Goal: Information Seeking & Learning: Get advice/opinions

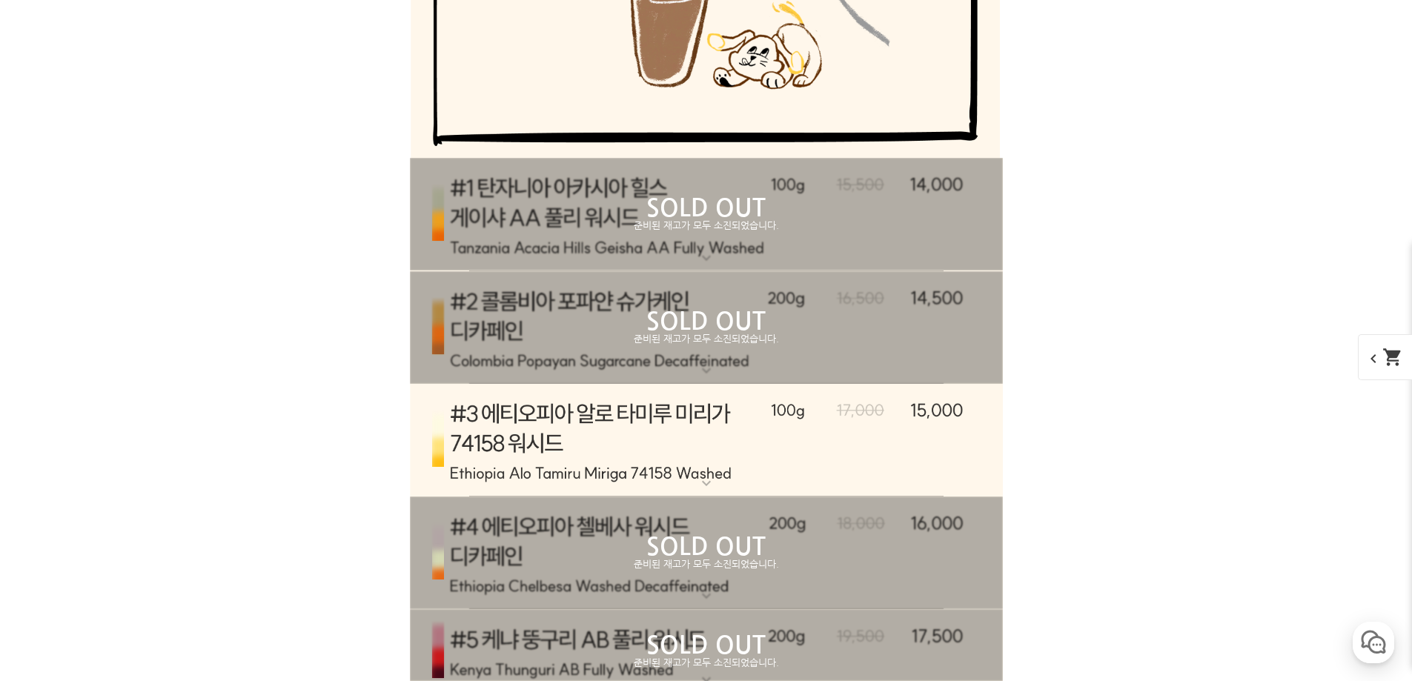
scroll to position [7730, 0]
click at [651, 464] on img at bounding box center [706, 440] width 593 height 113
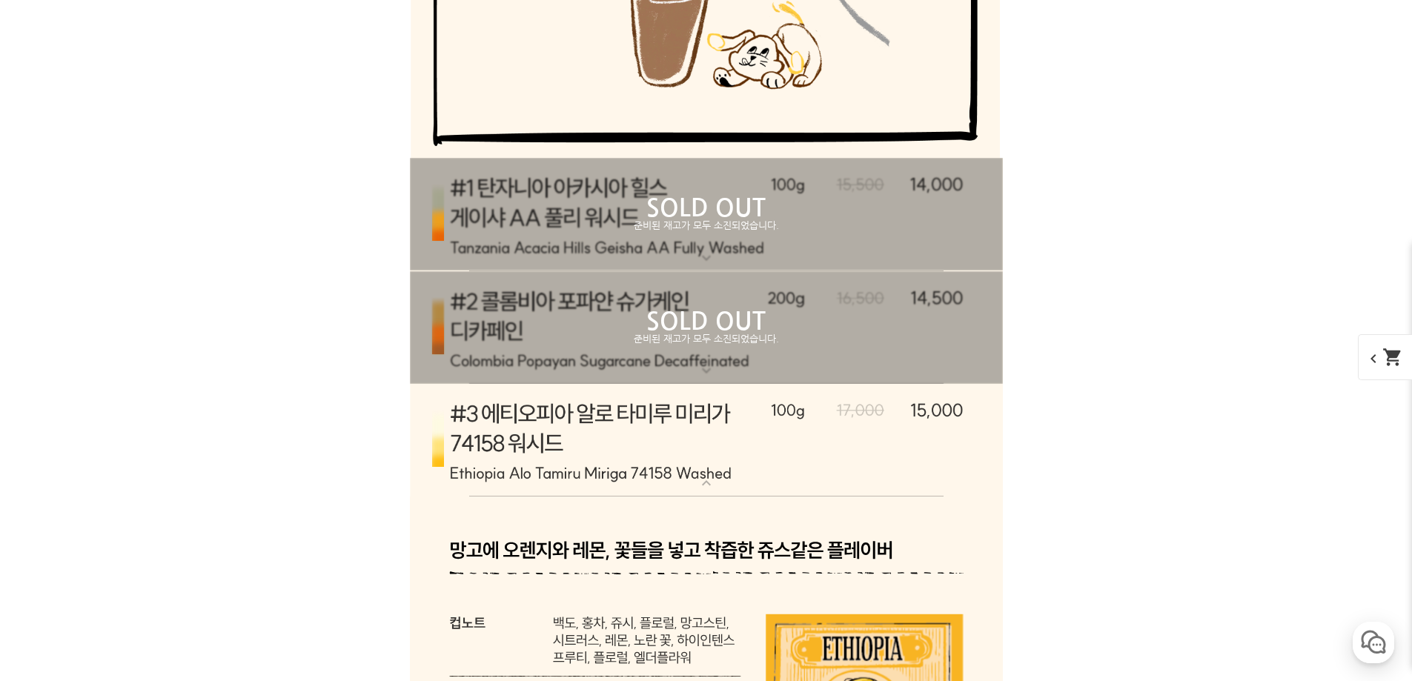
scroll to position [7879, 0]
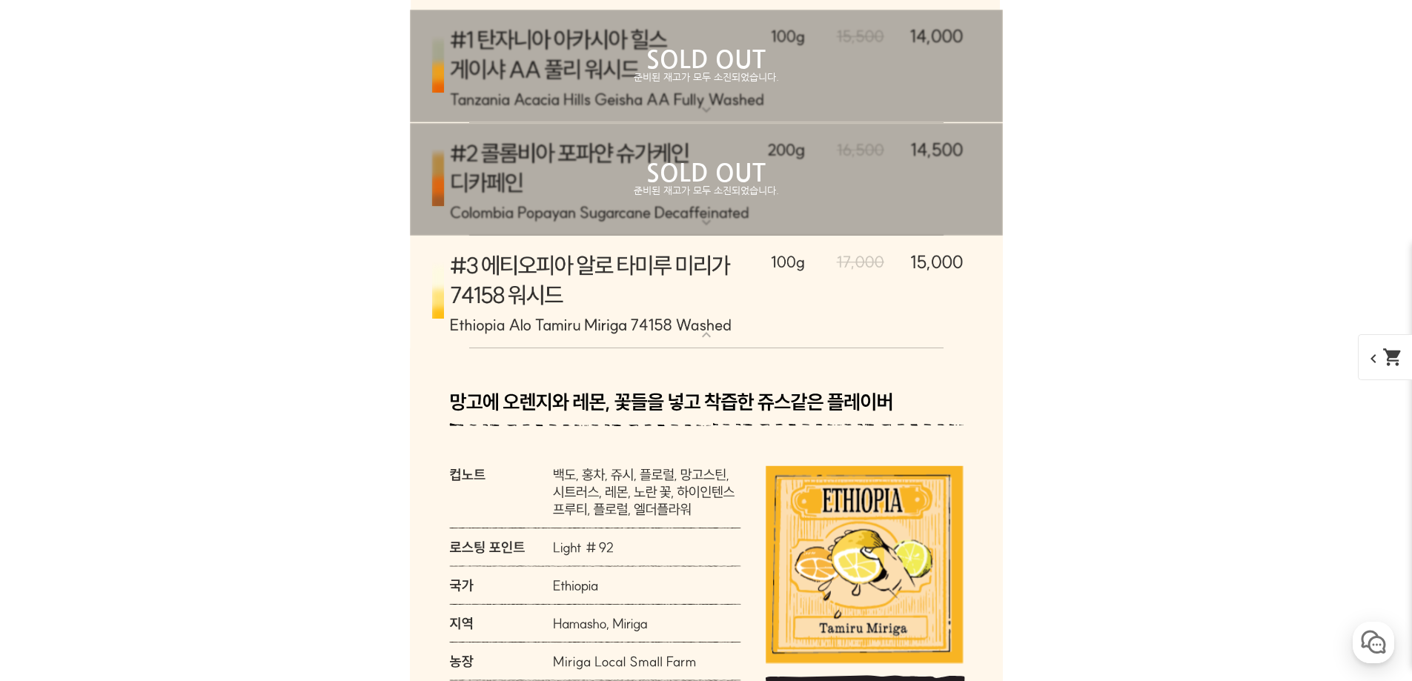
click at [690, 327] on img at bounding box center [706, 292] width 593 height 113
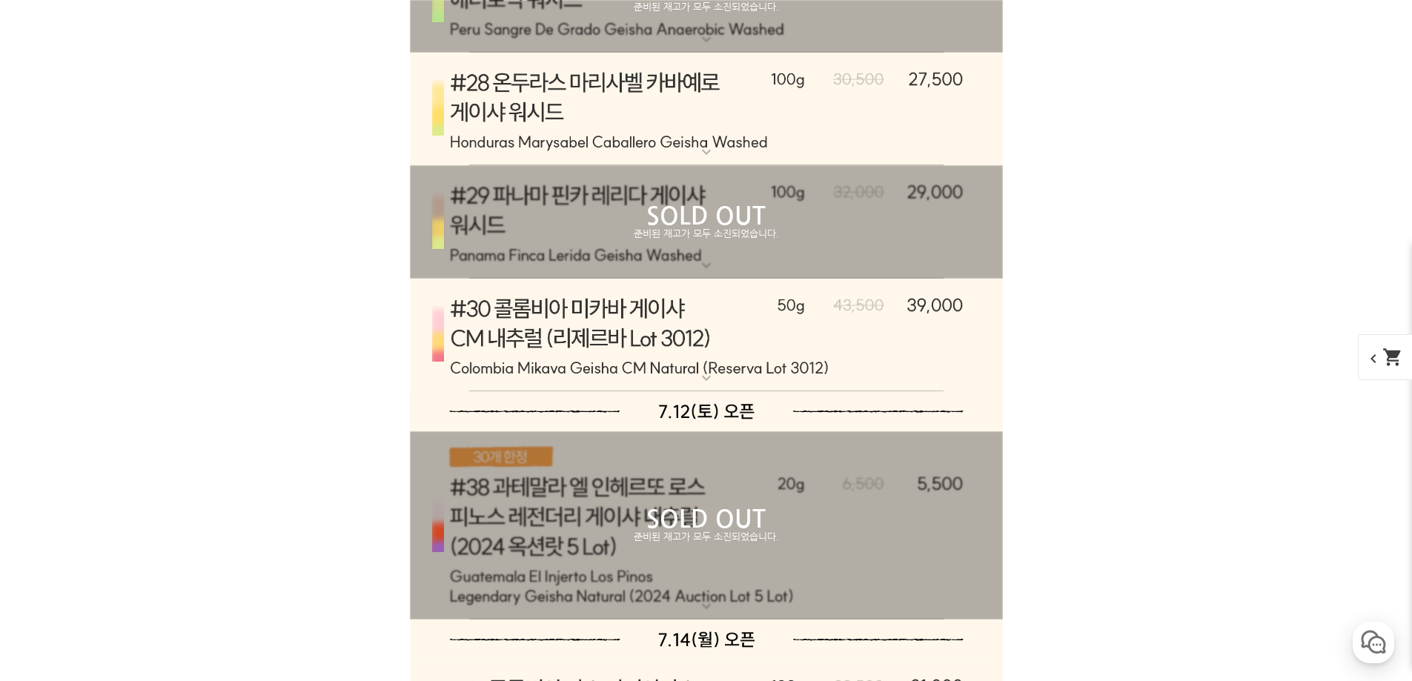
scroll to position [10917, 0]
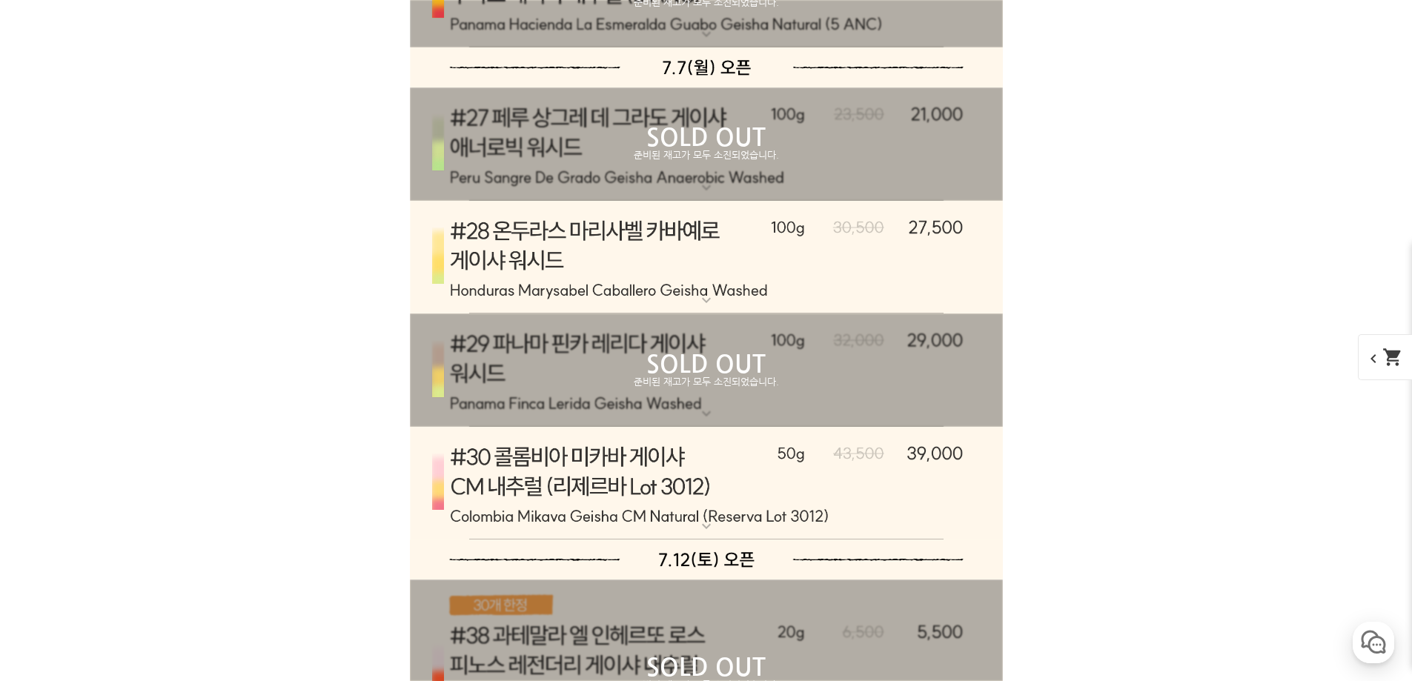
click at [703, 293] on mat-icon "expand_more" at bounding box center [707, 300] width 30 height 18
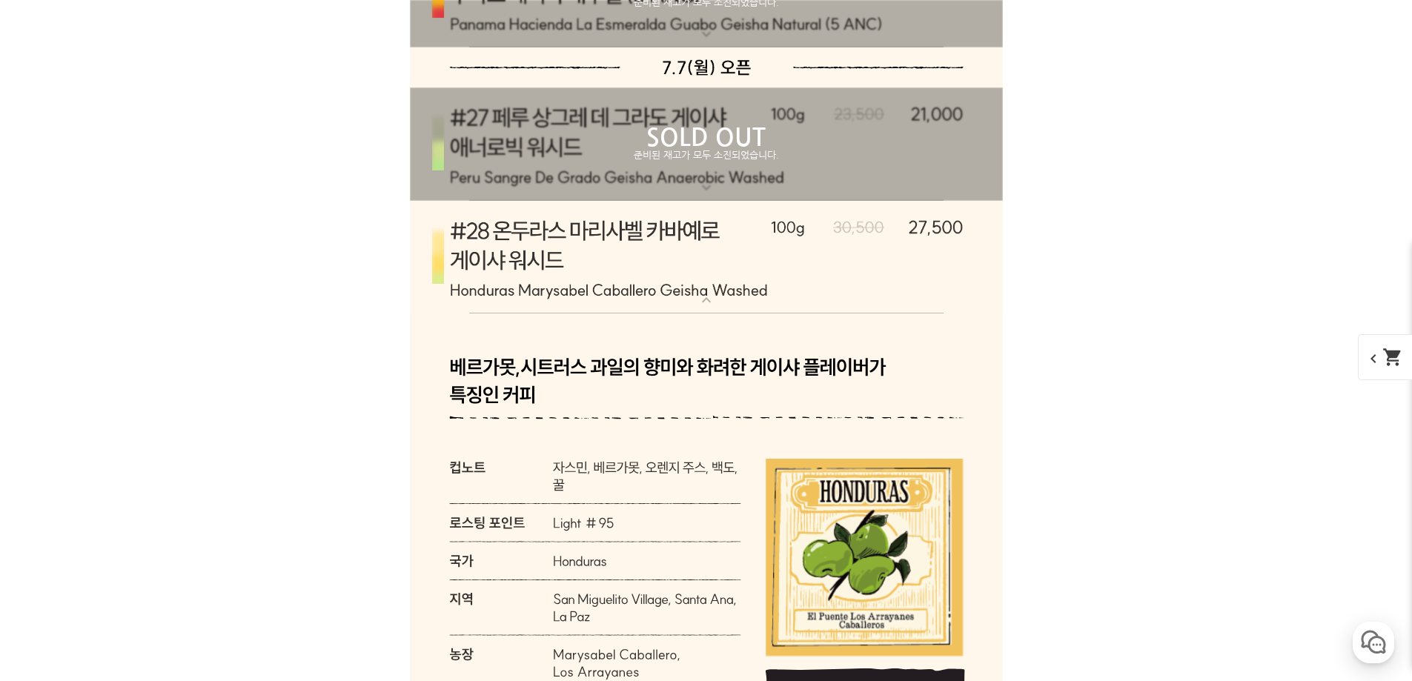
click at [703, 293] on mat-icon "expand_more" at bounding box center [707, 300] width 30 height 18
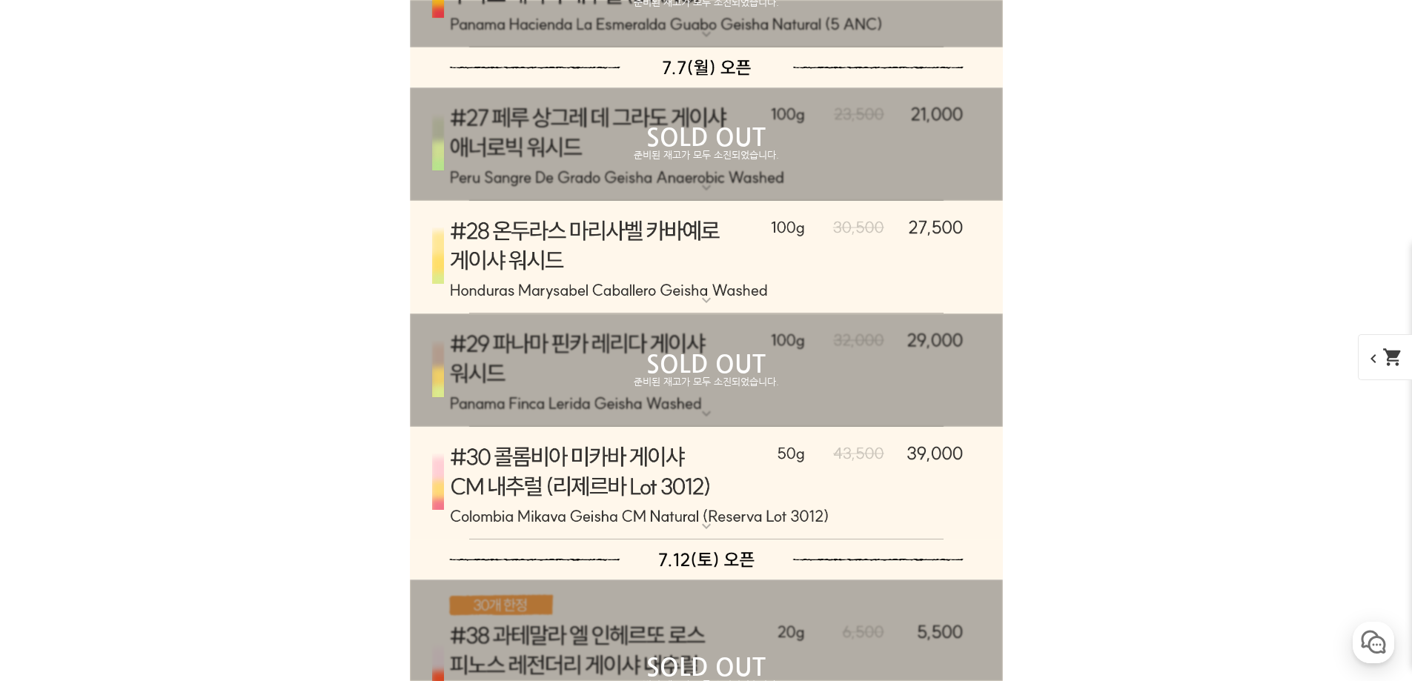
click at [732, 276] on img at bounding box center [706, 258] width 593 height 114
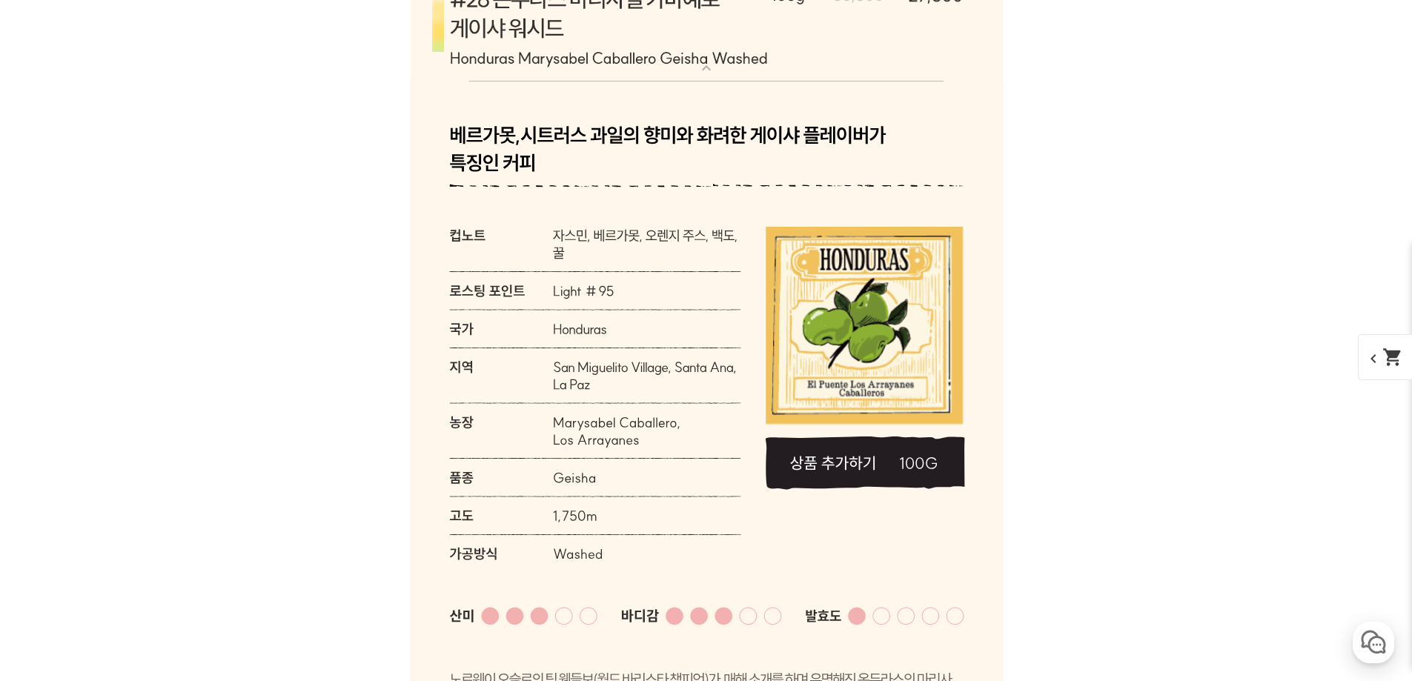
scroll to position [11140, 0]
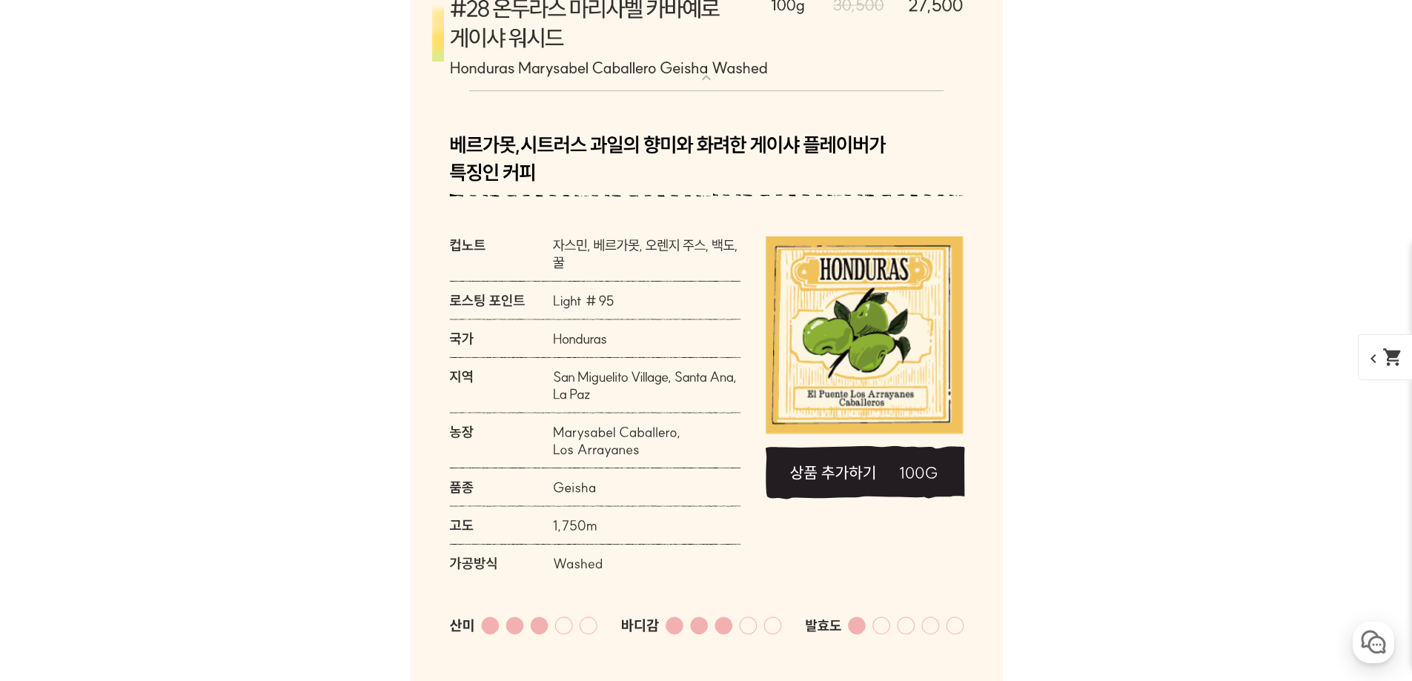
drag, startPoint x: 545, startPoint y: 305, endPoint x: 623, endPoint y: 314, distance: 77.5
click at [623, 314] on rect at bounding box center [706, 543] width 593 height 904
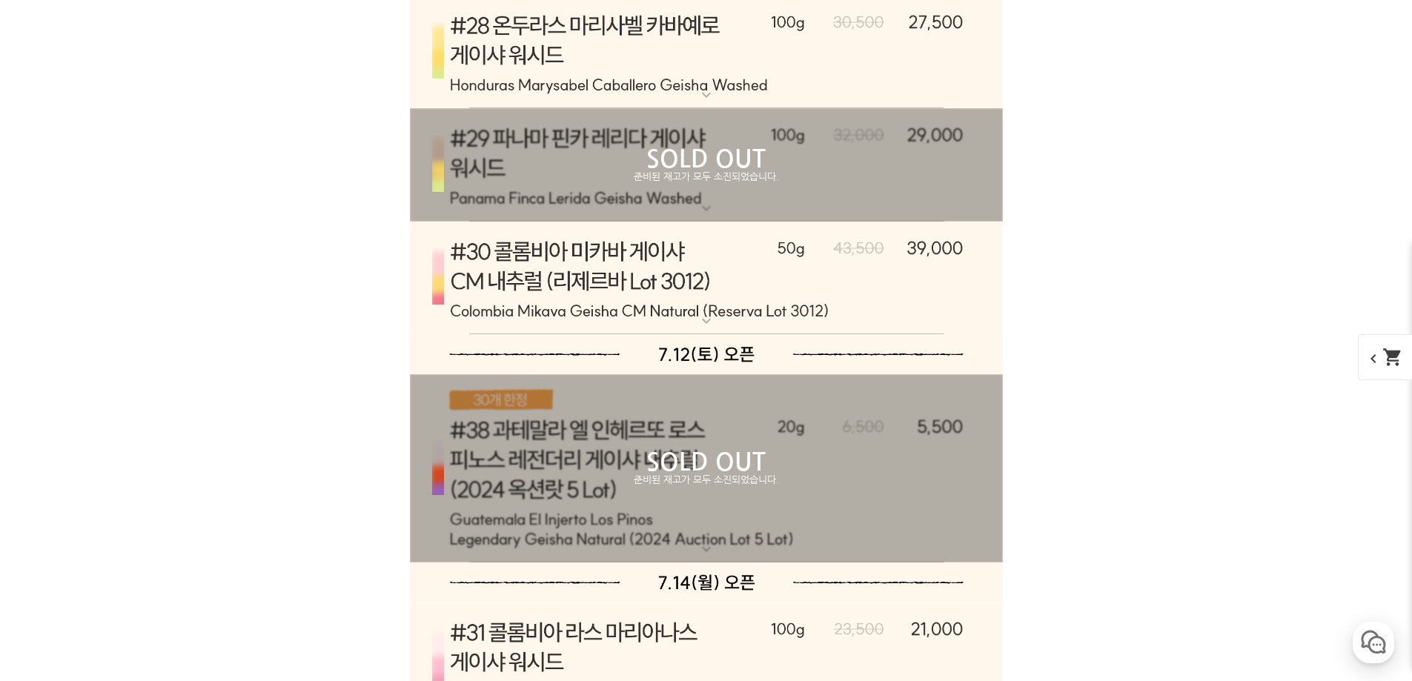
scroll to position [11066, 0]
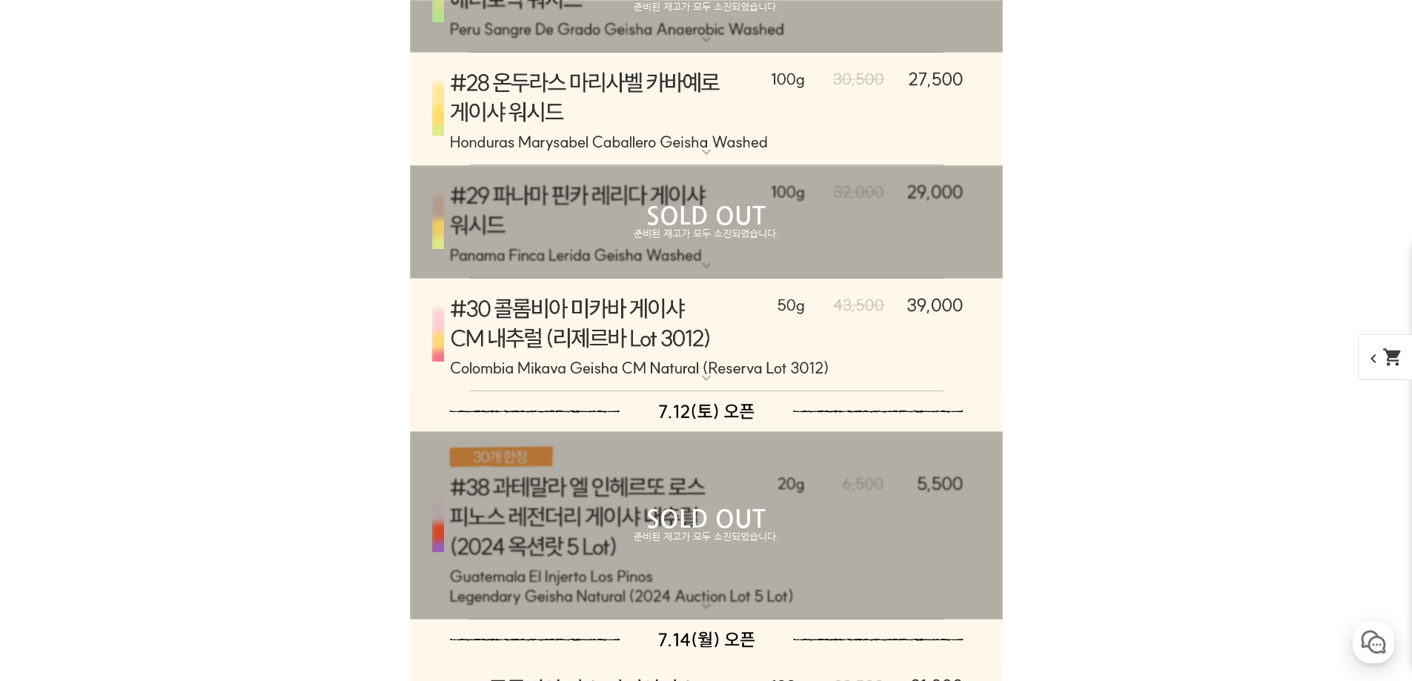
click at [668, 132] on img at bounding box center [706, 110] width 593 height 114
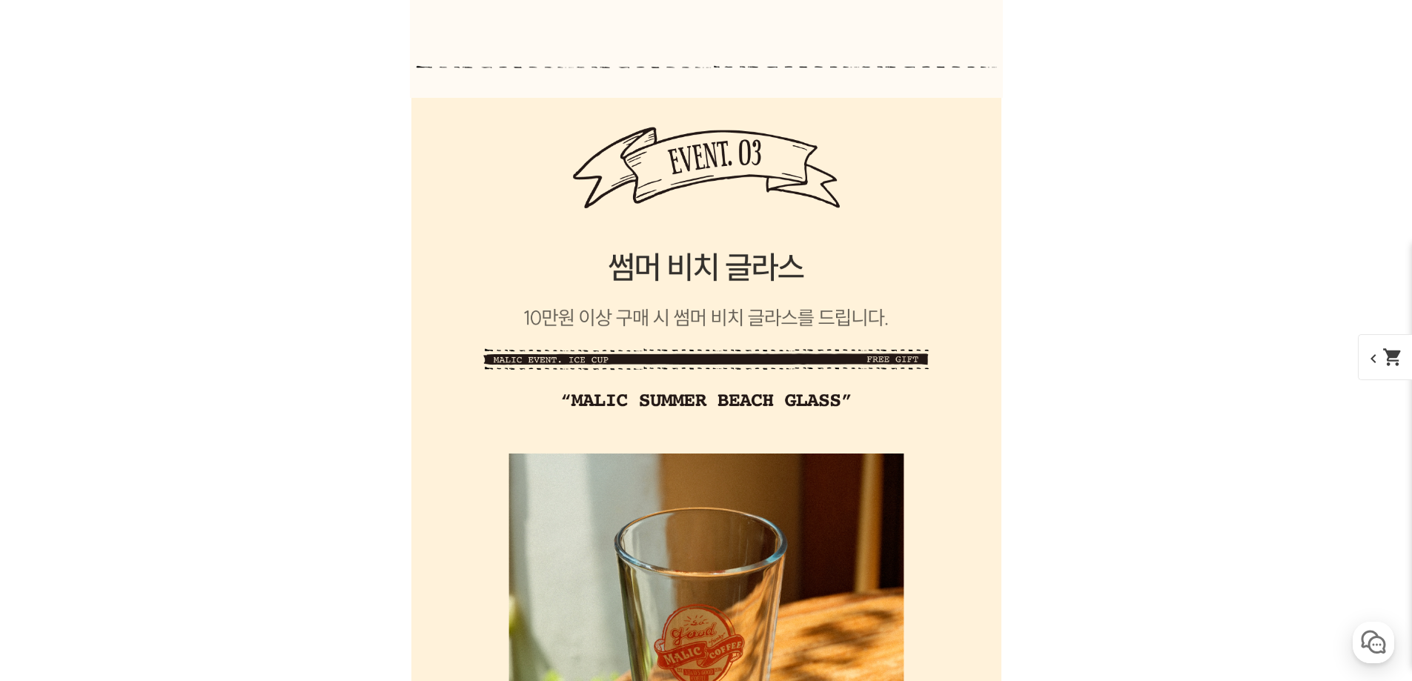
scroll to position [19292, 0]
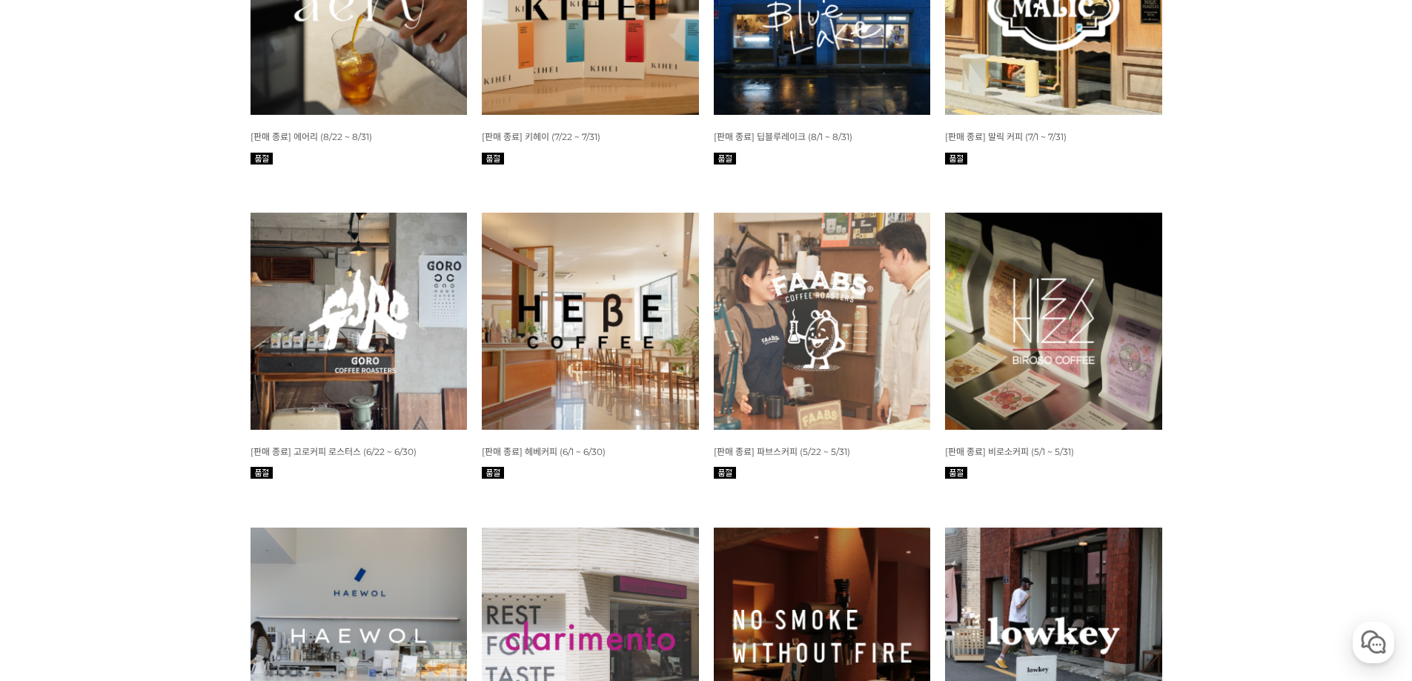
scroll to position [674, 0]
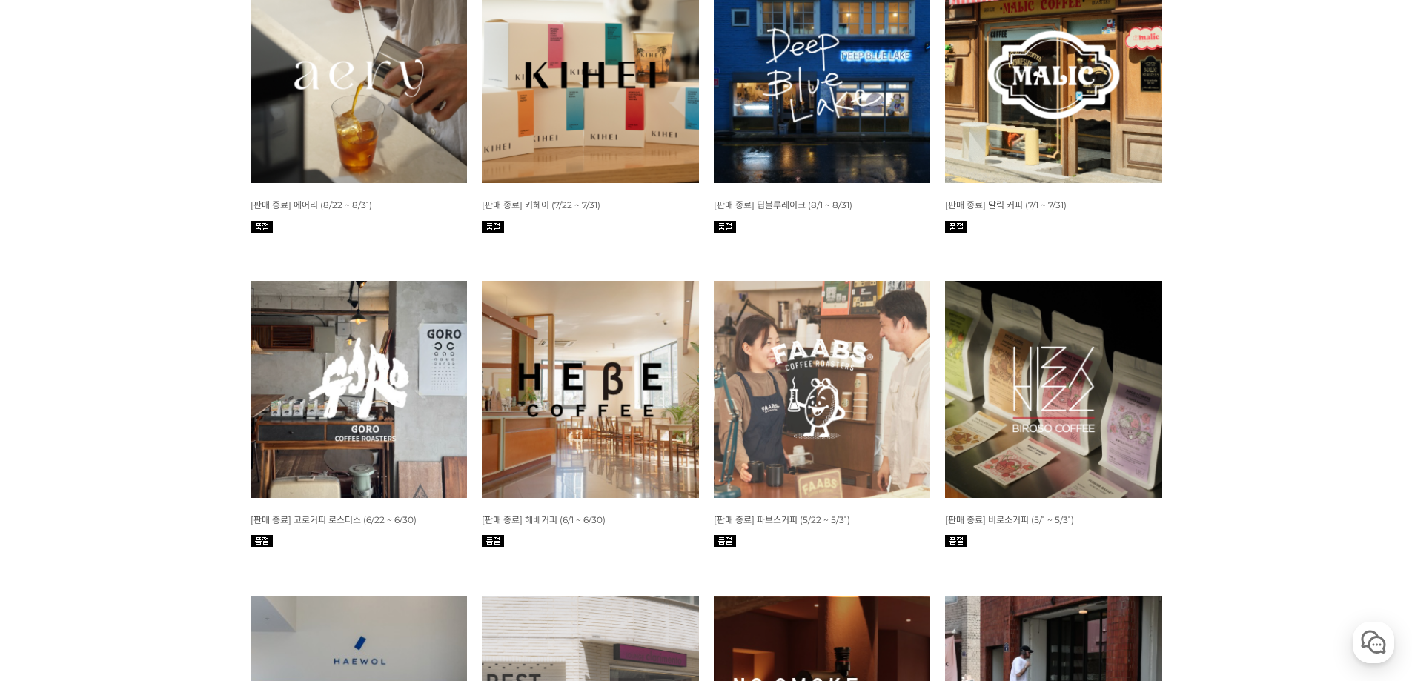
click at [565, 336] on img at bounding box center [590, 389] width 217 height 217
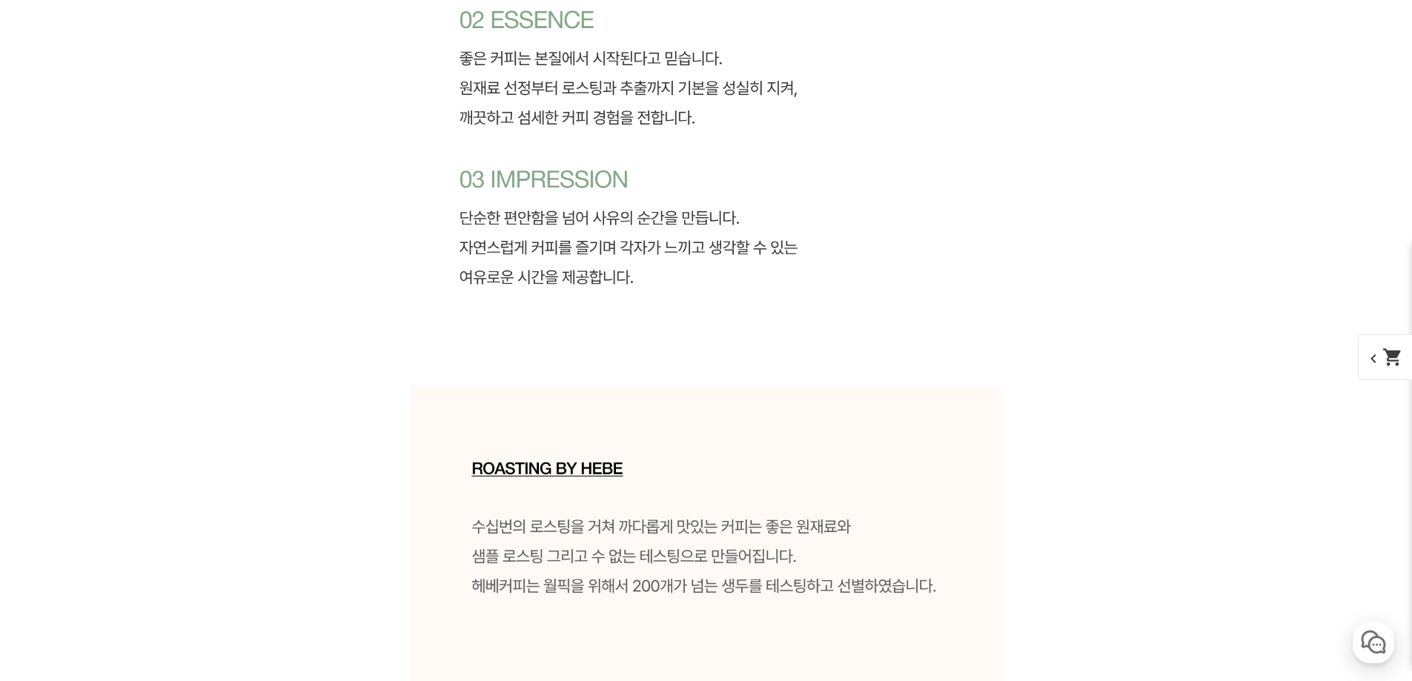
scroll to position [3854, 0]
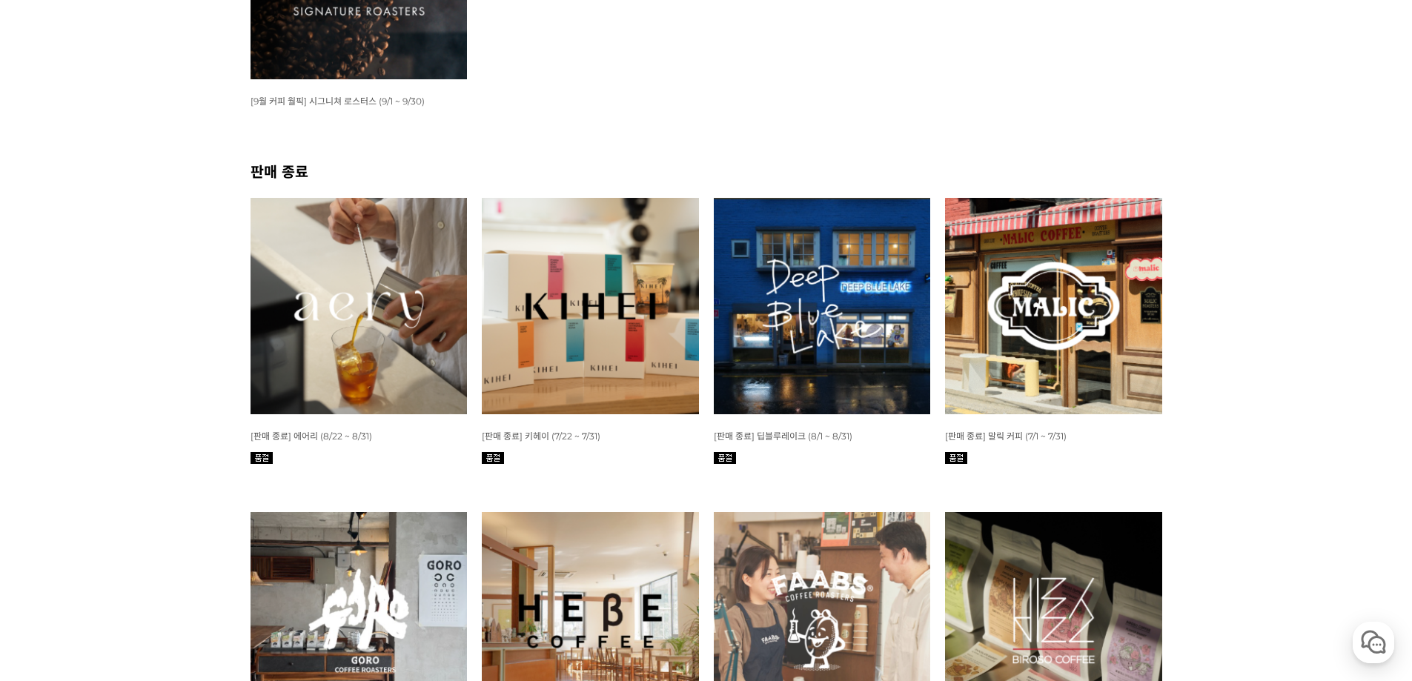
scroll to position [445, 0]
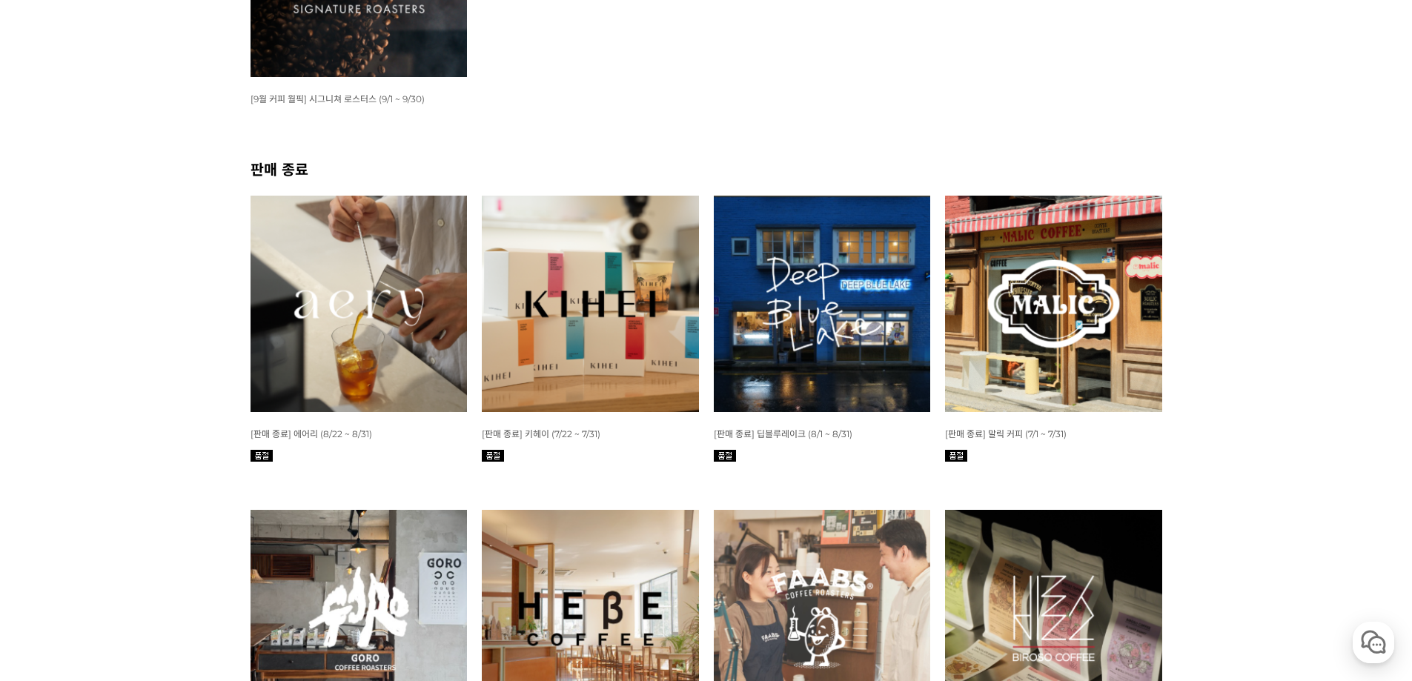
click at [389, 305] on img at bounding box center [359, 304] width 217 height 217
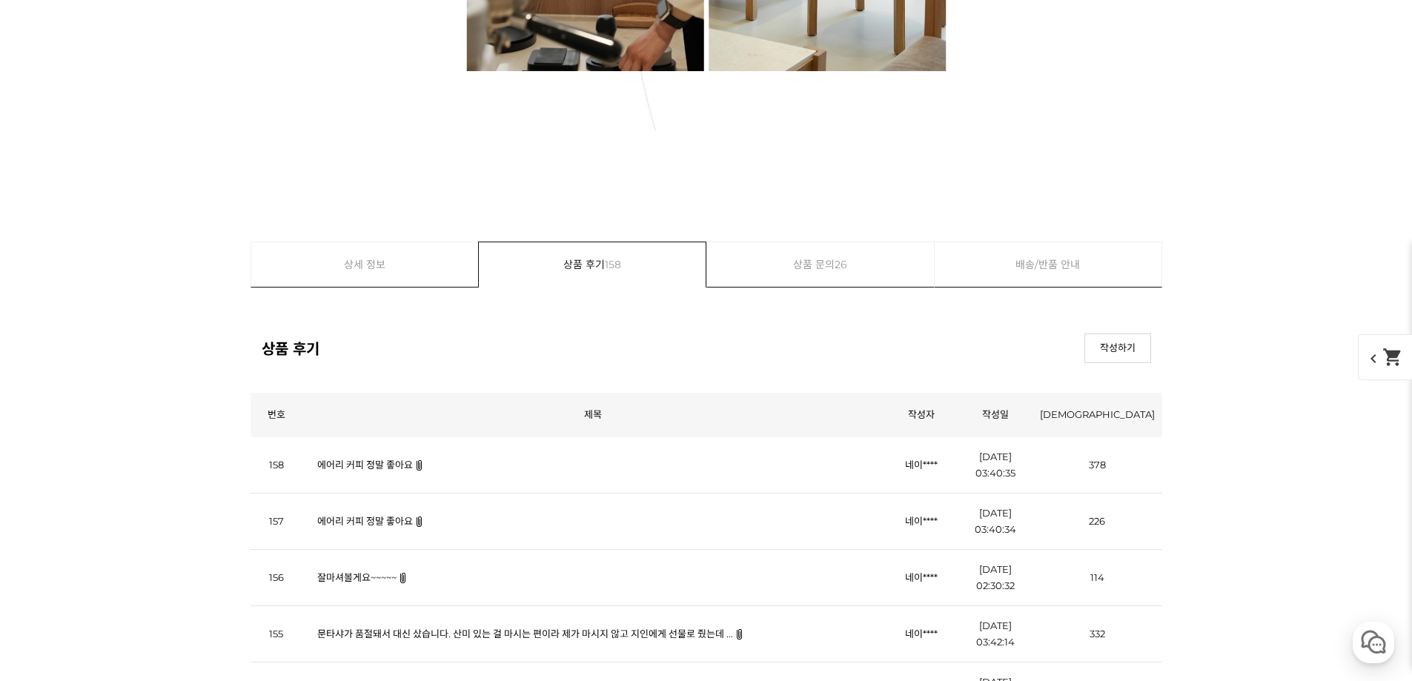
scroll to position [24607, 0]
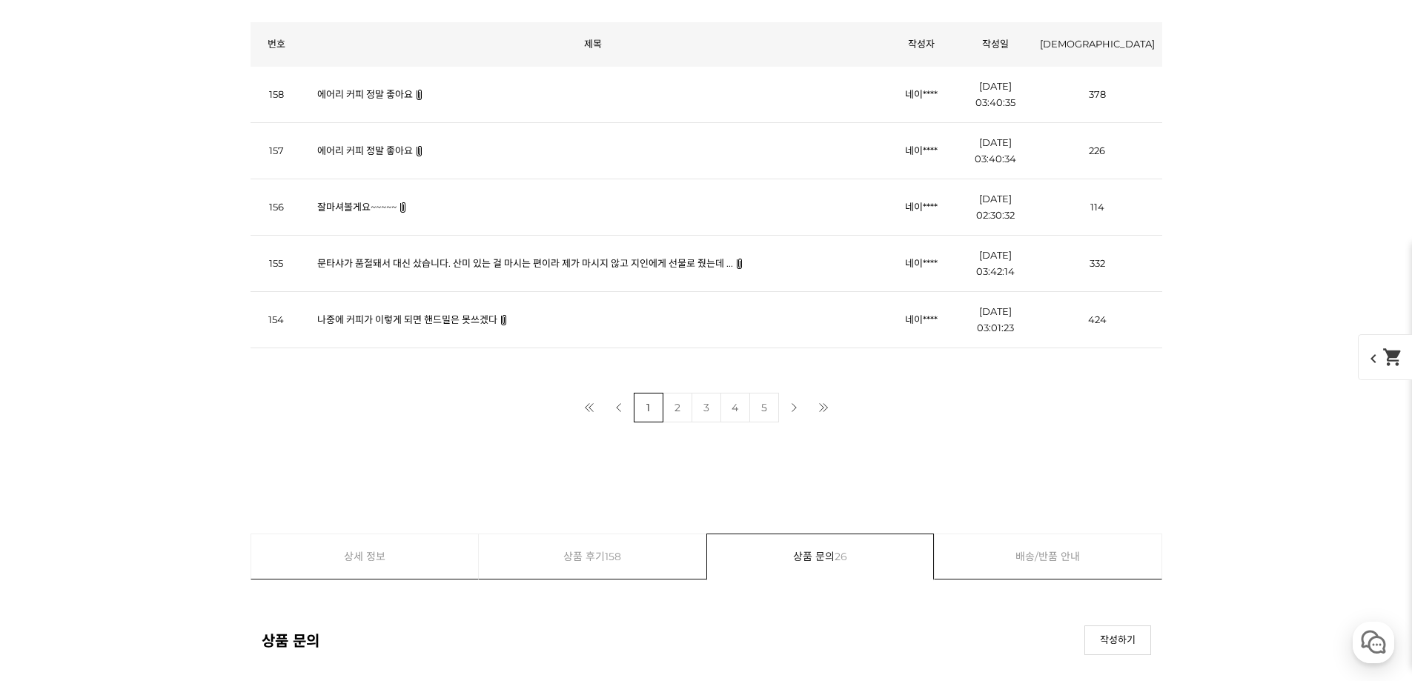
click at [423, 324] on link "나중에 커피가 이렇게 되면 핸드밀은 못쓰겠다" at bounding box center [407, 320] width 180 height 12
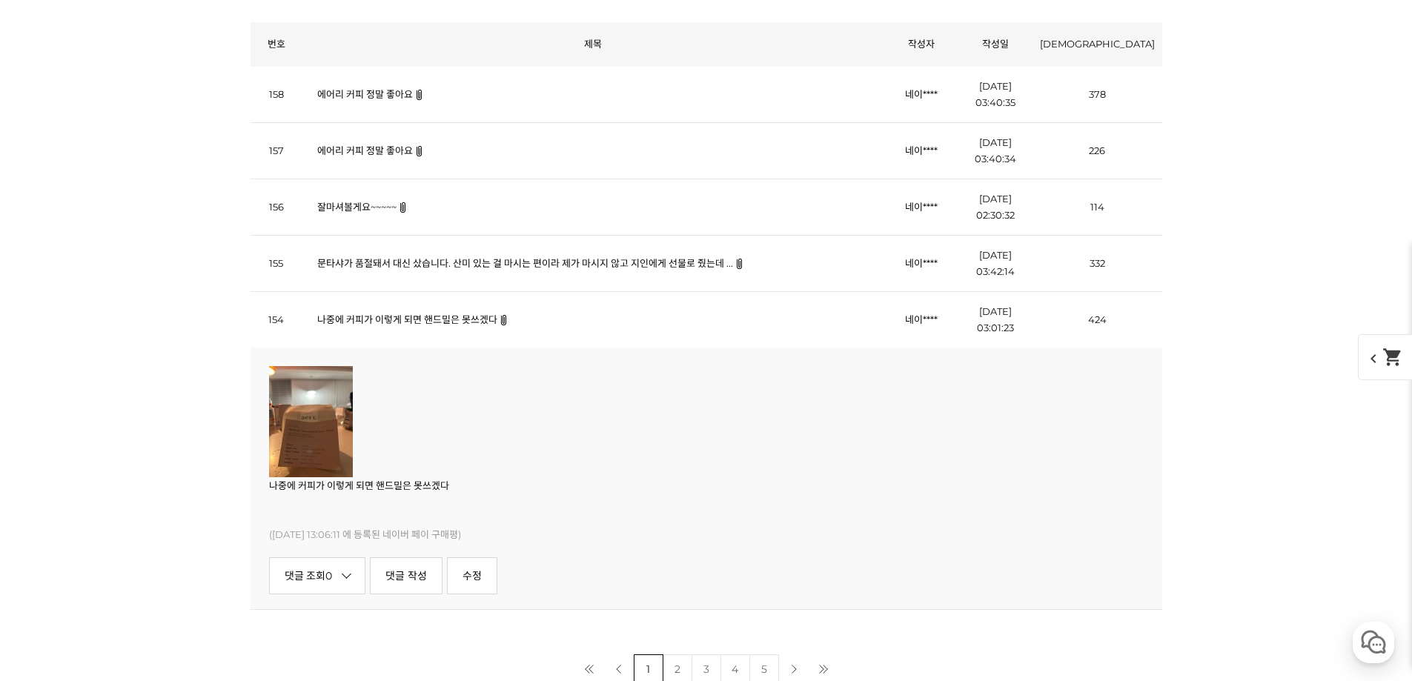
click at [317, 424] on img at bounding box center [311, 421] width 84 height 111
click at [324, 455] on img at bounding box center [311, 421] width 84 height 111
click at [321, 424] on img at bounding box center [311, 421] width 84 height 111
click at [405, 268] on link "문타샤가 품절돼서 대신 샀습니다. 산미 있는 걸 마시는 편이라 제가 마시지 않고 지인에게 선물로 줬는데 ..." at bounding box center [525, 263] width 416 height 12
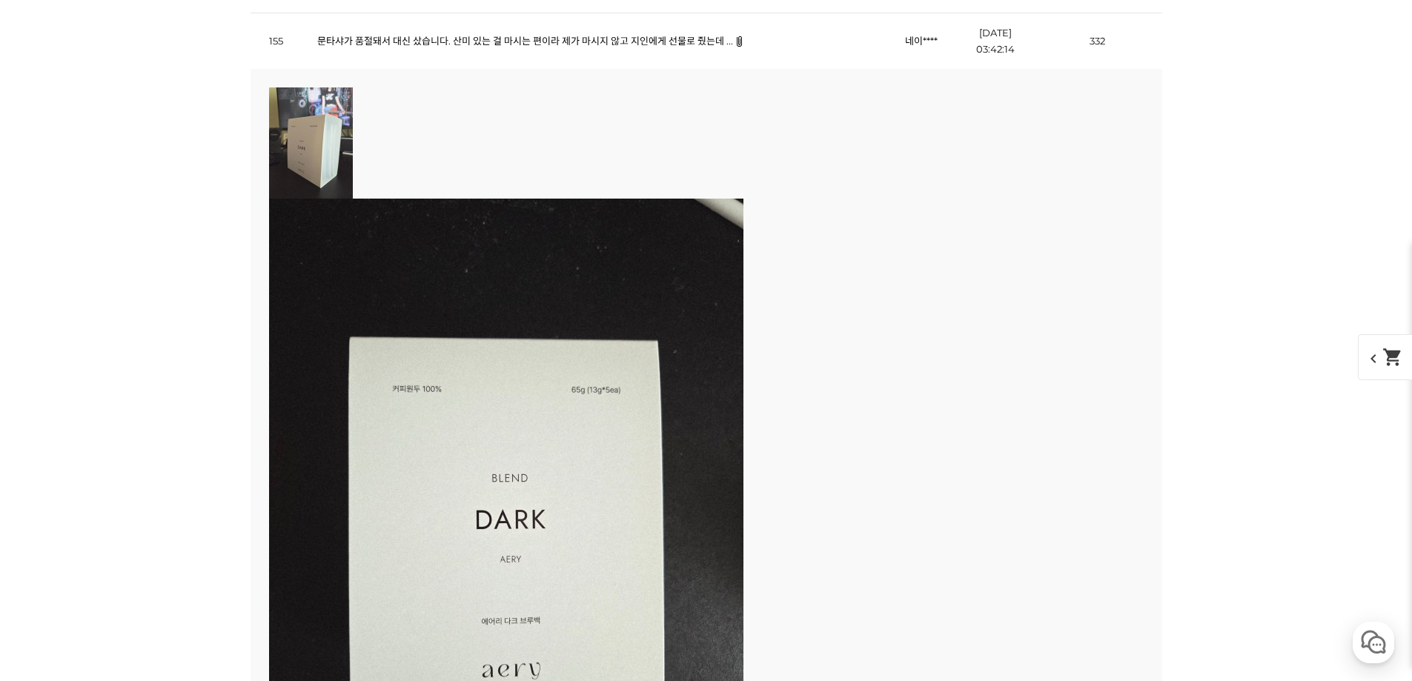
scroll to position [24533, 0]
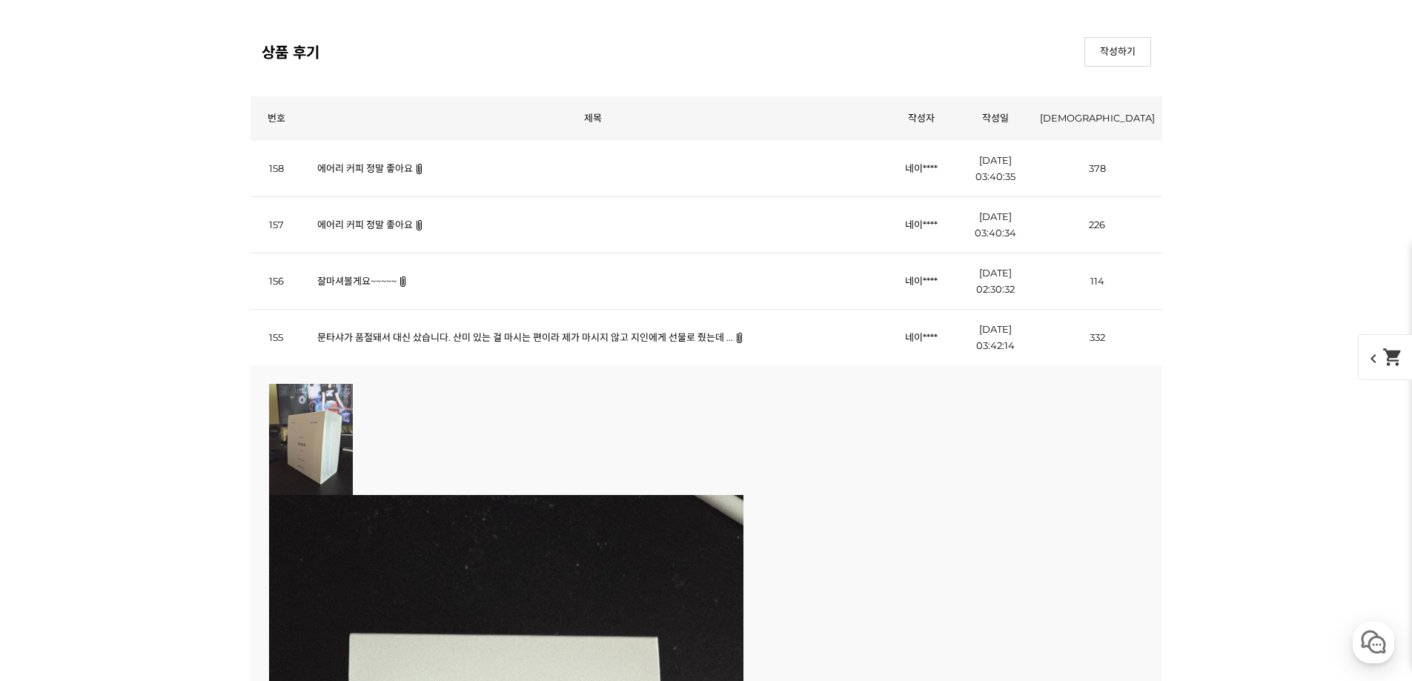
click at [423, 334] on link "문타샤가 품절돼서 대신 샀습니다. 산미 있는 걸 마시는 편이라 제가 마시지 않고 지인에게 선물로 줬는데 ..." at bounding box center [525, 337] width 416 height 12
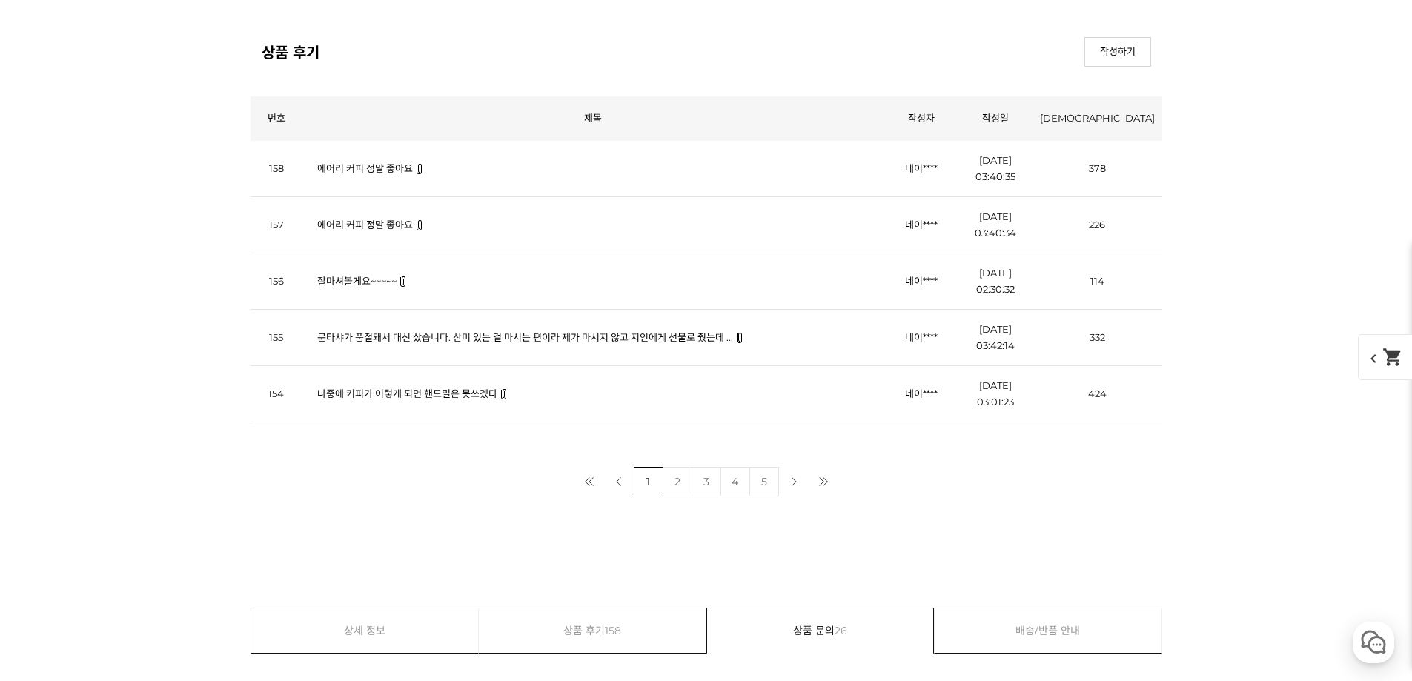
click at [373, 282] on link "잘마셔볼게요~~~~~" at bounding box center [356, 281] width 79 height 12
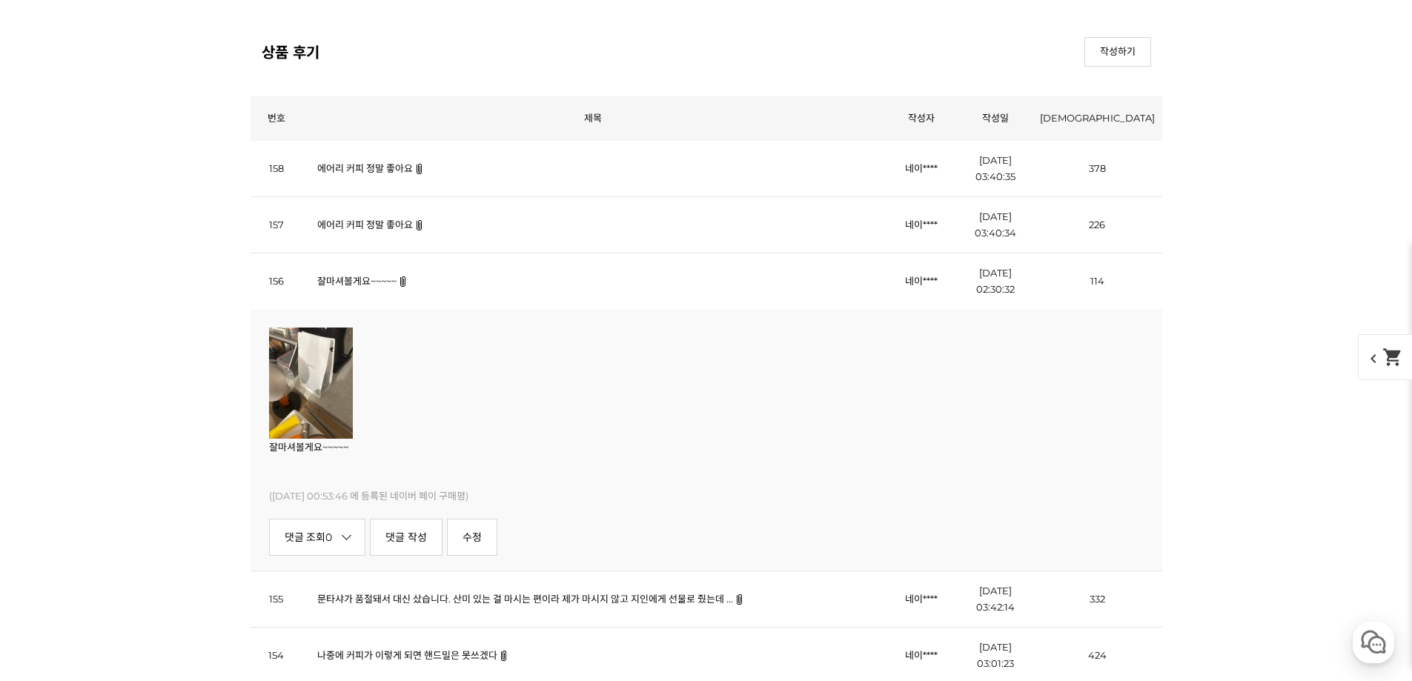
click at [373, 281] on link "잘마셔볼게요~~~~~" at bounding box center [356, 281] width 79 height 12
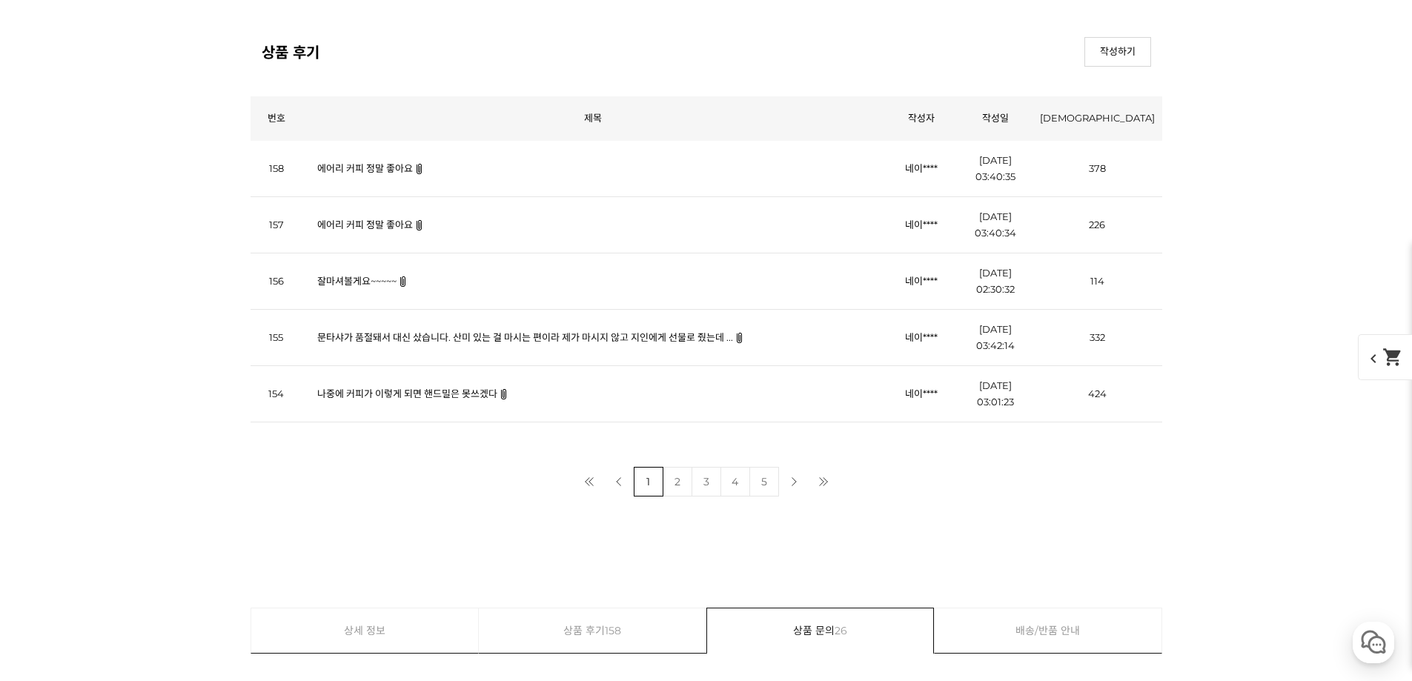
click at [373, 237] on td "에어리 커피 정말 좋아요" at bounding box center [593, 224] width 582 height 56
click at [376, 235] on td "에어리 커피 정말 좋아요" at bounding box center [593, 224] width 582 height 56
click at [383, 230] on link "에어리 커피 정말 좋아요" at bounding box center [365, 225] width 96 height 12
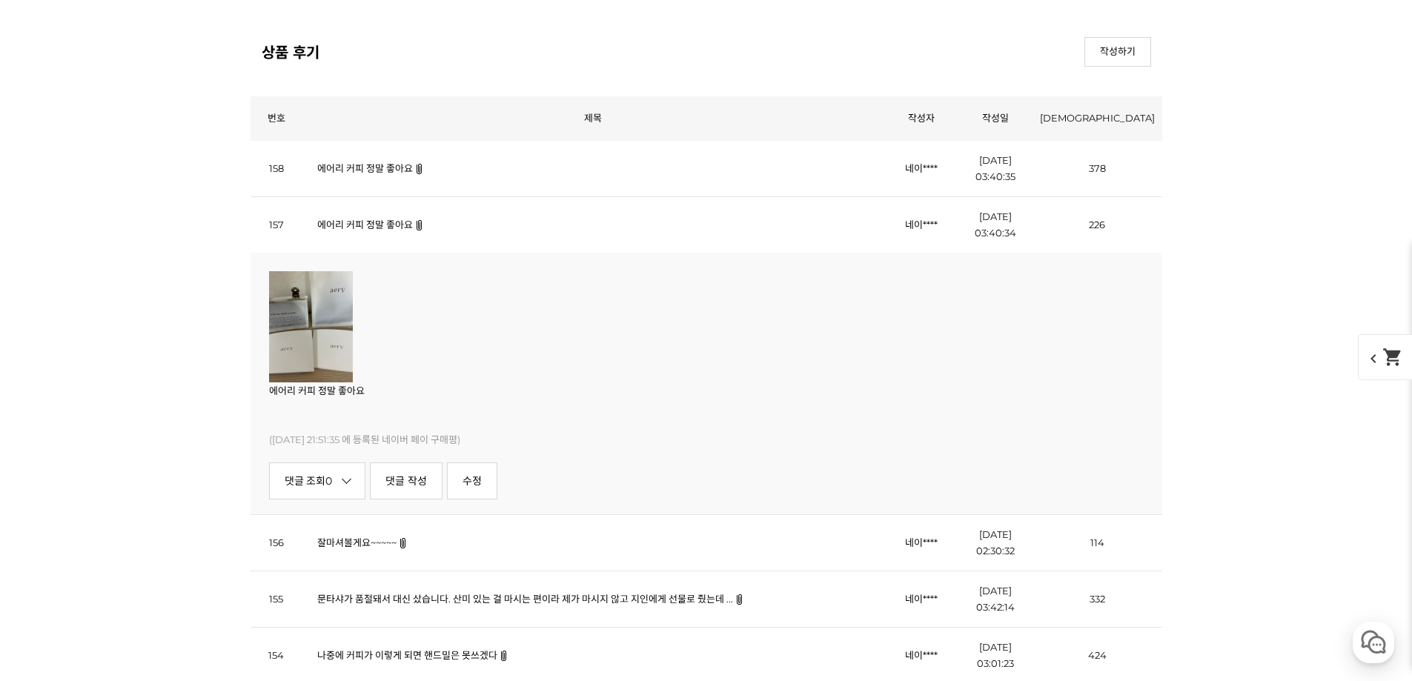
click at [383, 230] on link "에어리 커피 정말 좋아요" at bounding box center [365, 225] width 96 height 12
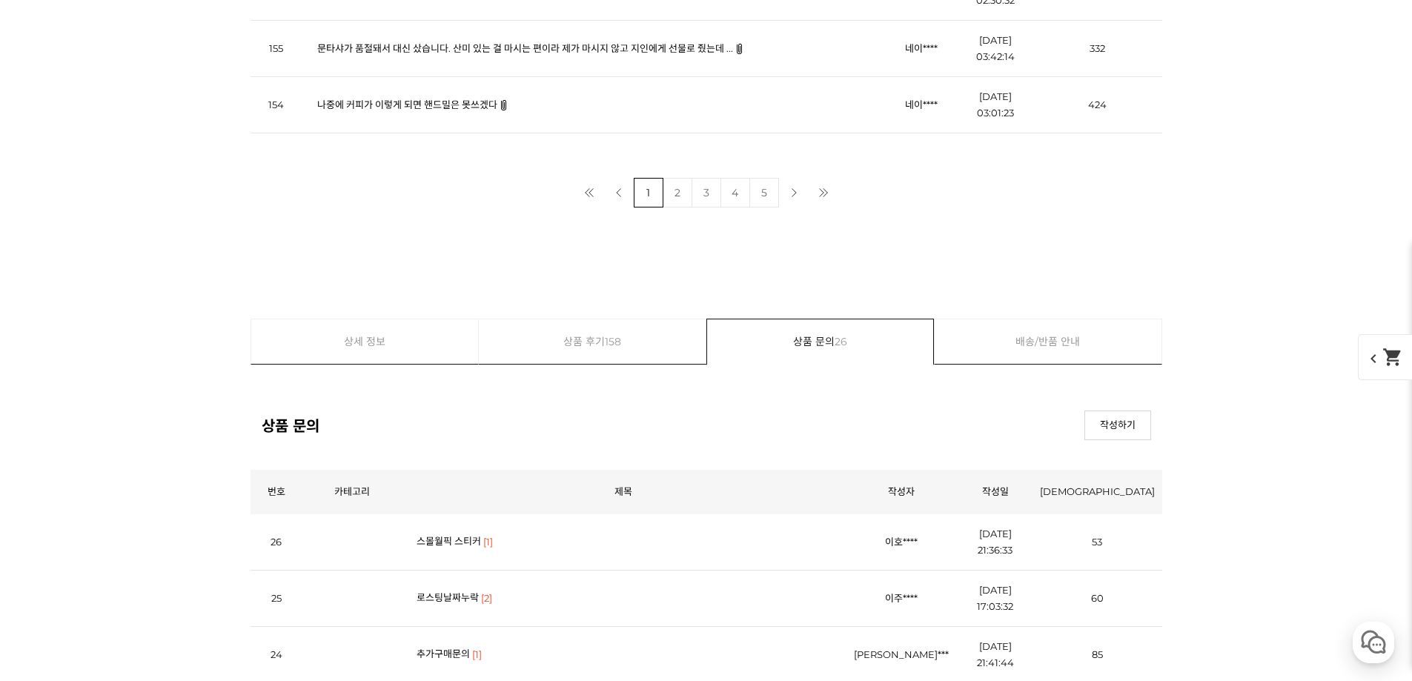
scroll to position [24829, 0]
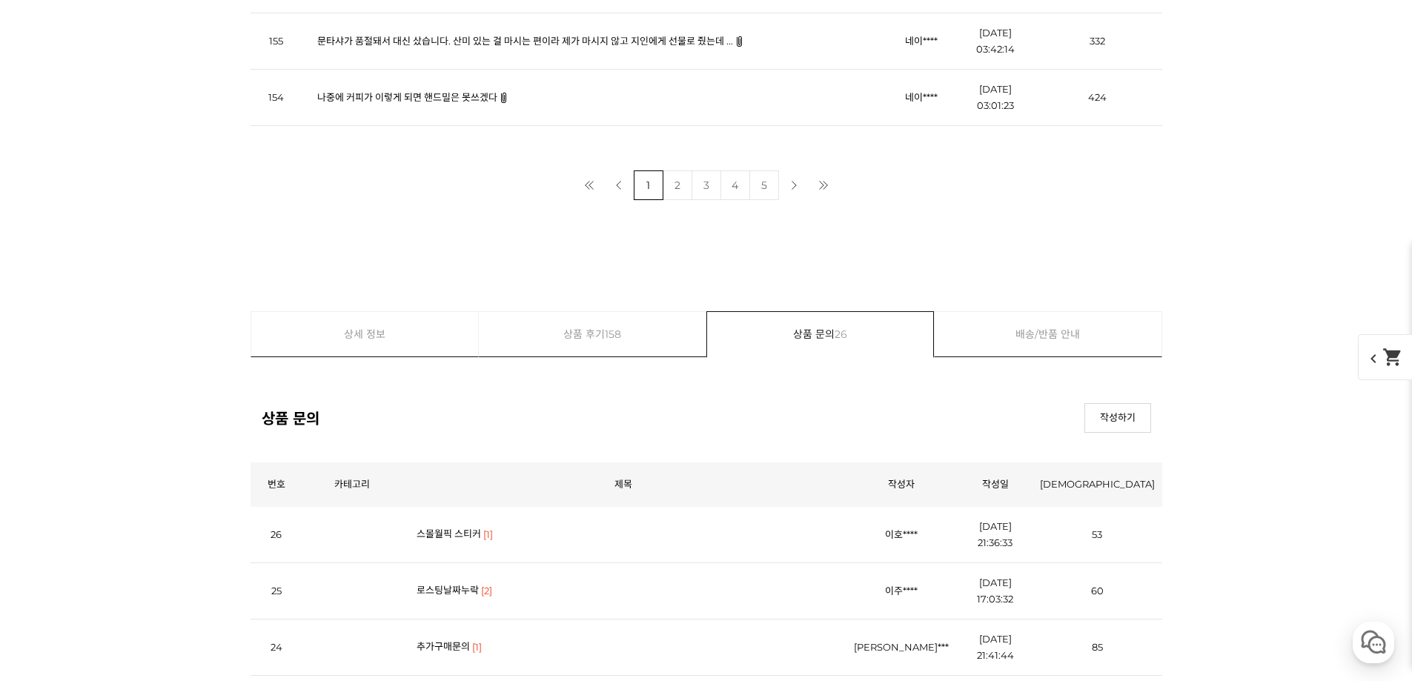
click at [678, 182] on link "2" at bounding box center [678, 185] width 30 height 30
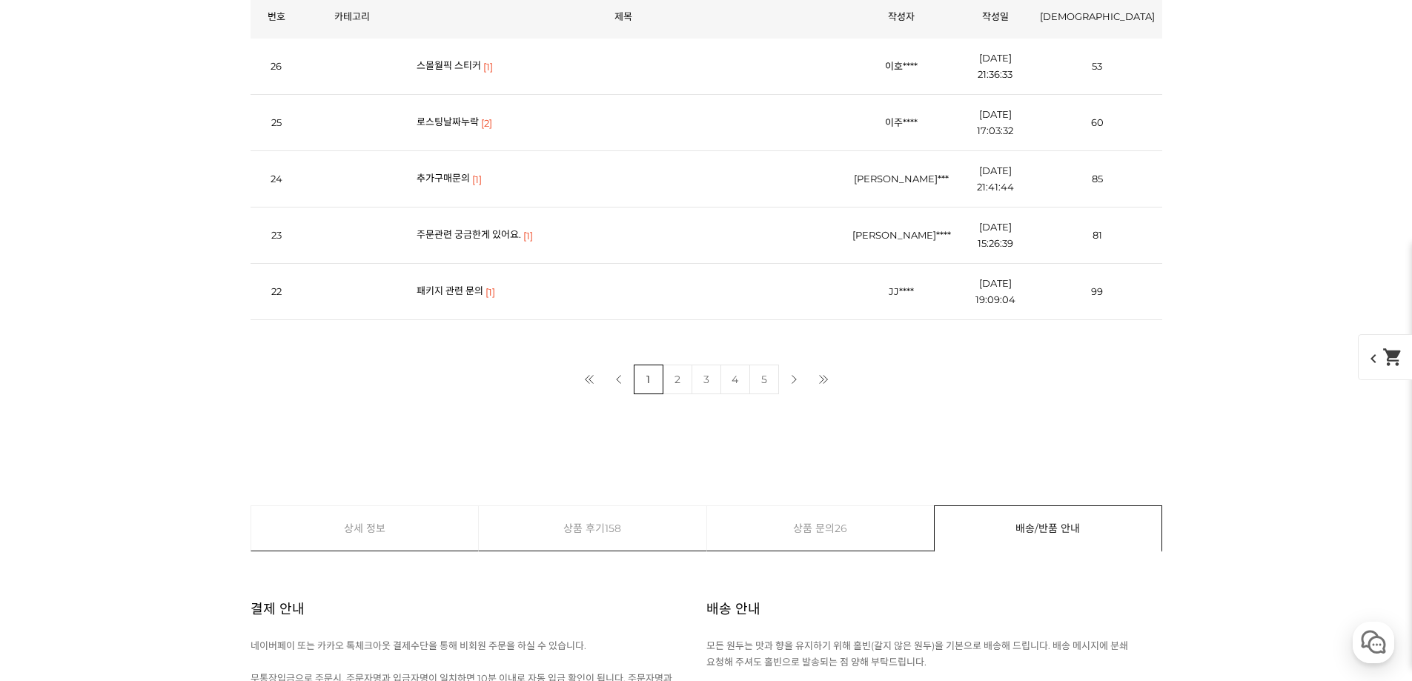
click at [457, 64] on link "스몰월픽 스티커" at bounding box center [449, 65] width 64 height 12
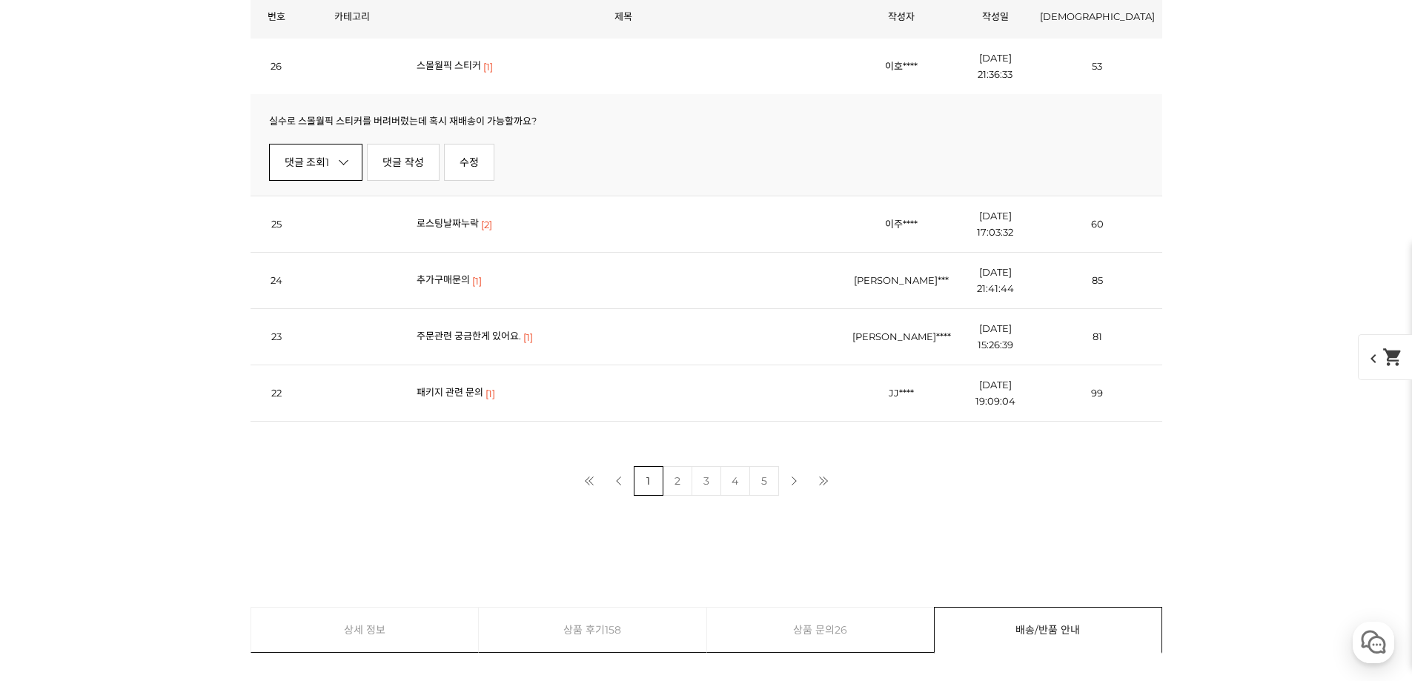
click at [299, 170] on link "댓글 조회 1" at bounding box center [316, 162] width 94 height 37
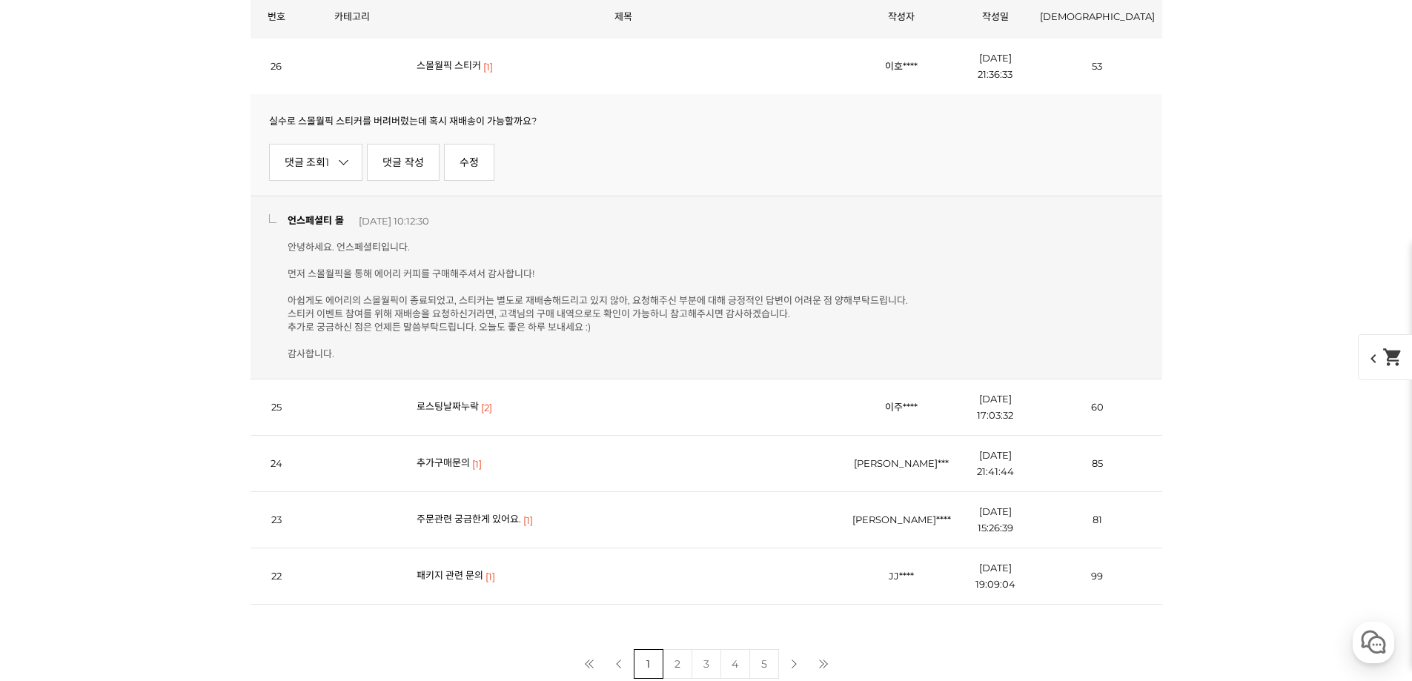
click at [443, 408] on link "로스팅날짜누락" at bounding box center [448, 406] width 62 height 12
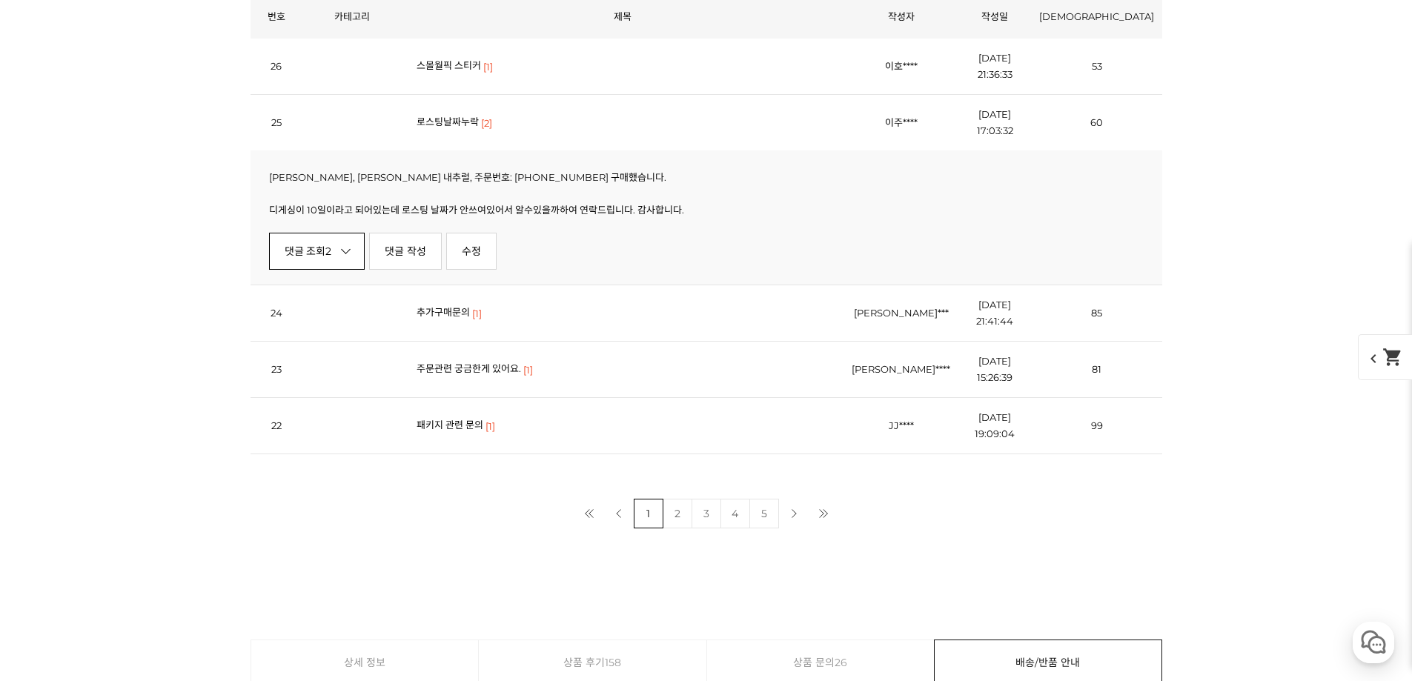
click at [335, 260] on link "댓글 조회 2" at bounding box center [317, 251] width 96 height 37
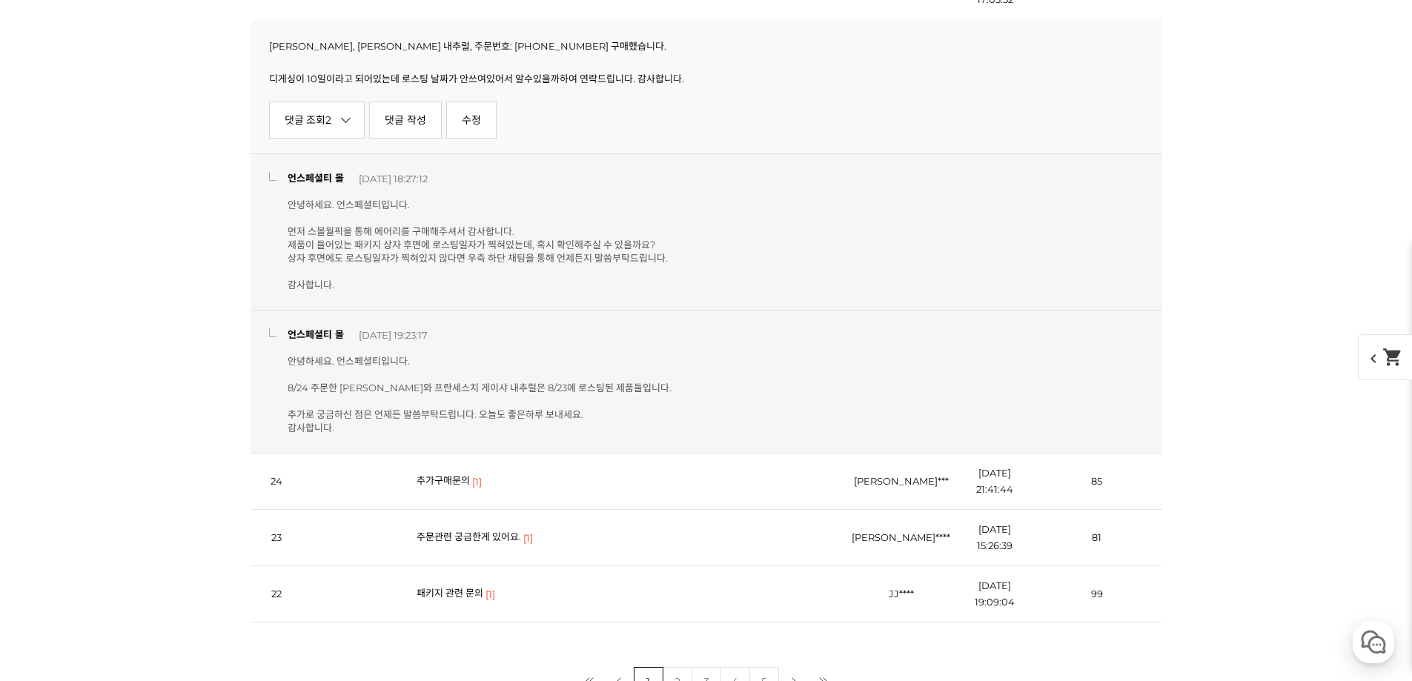
scroll to position [6912, 0]
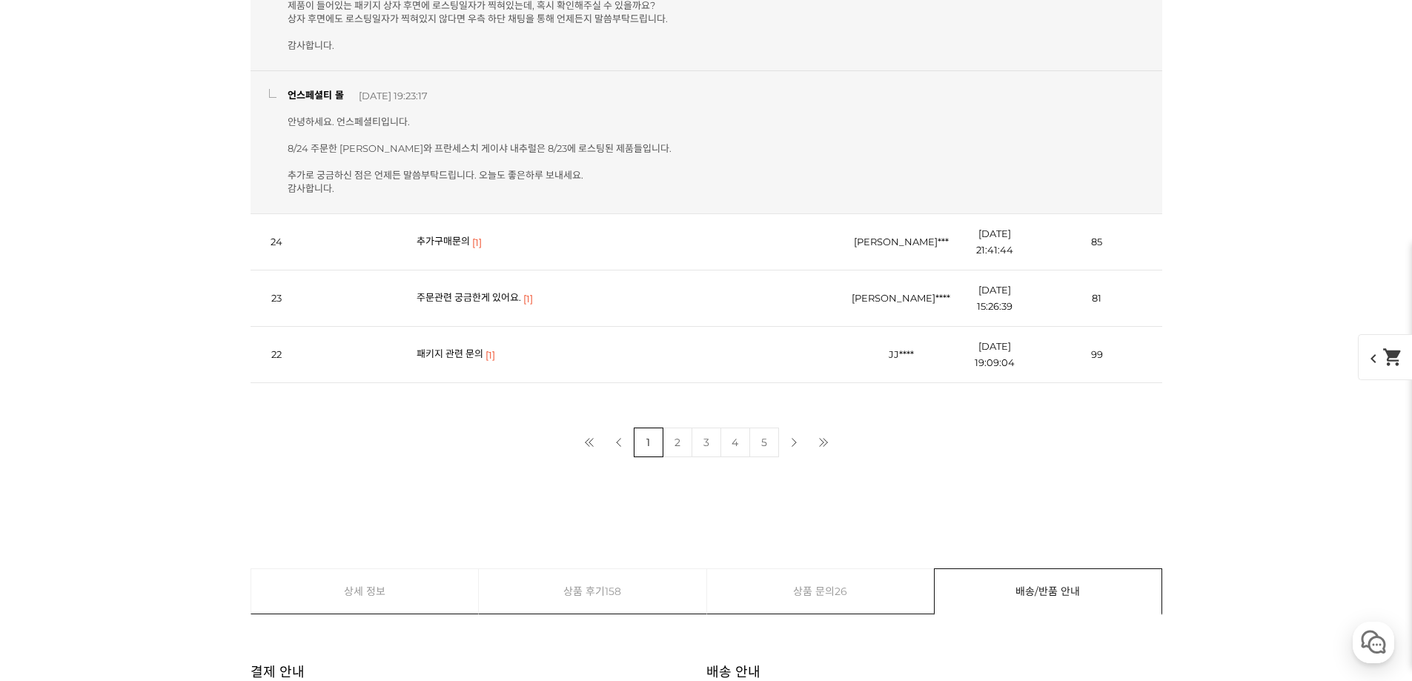
click at [451, 244] on link "추가구매문의" at bounding box center [443, 241] width 53 height 12
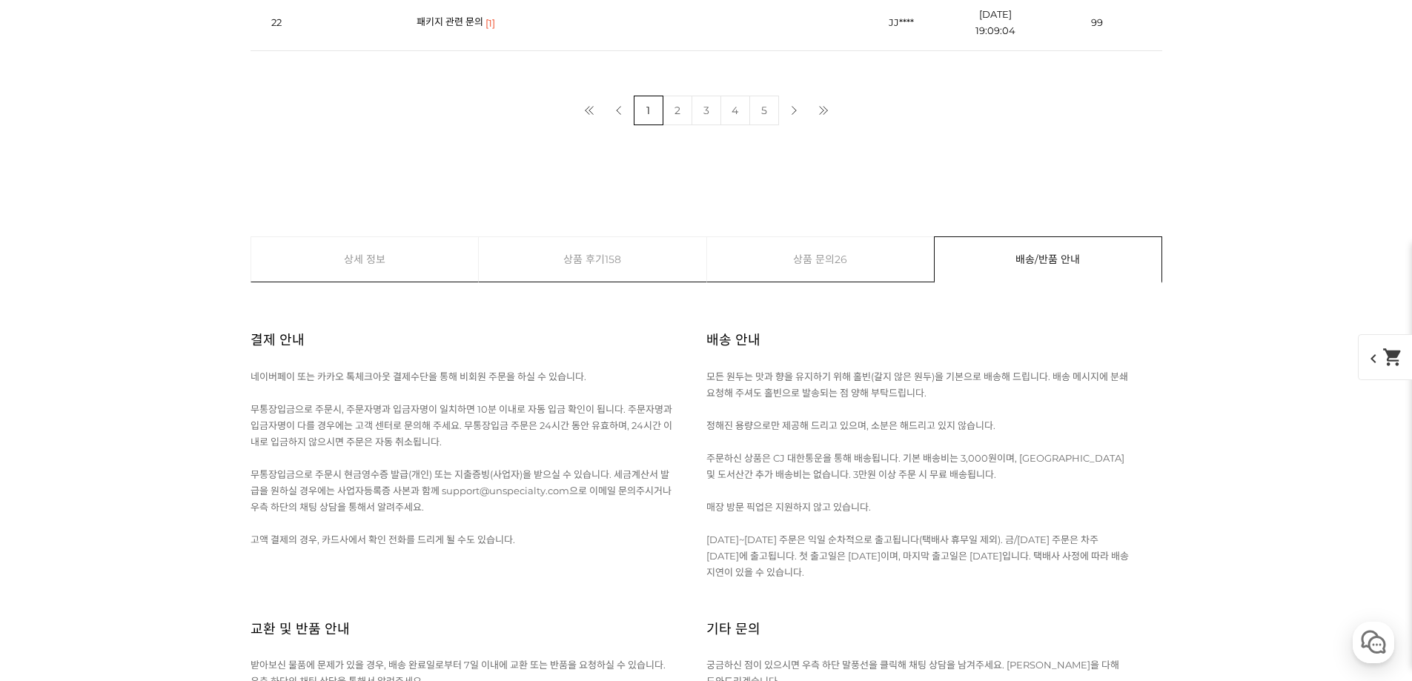
scroll to position [6616, 0]
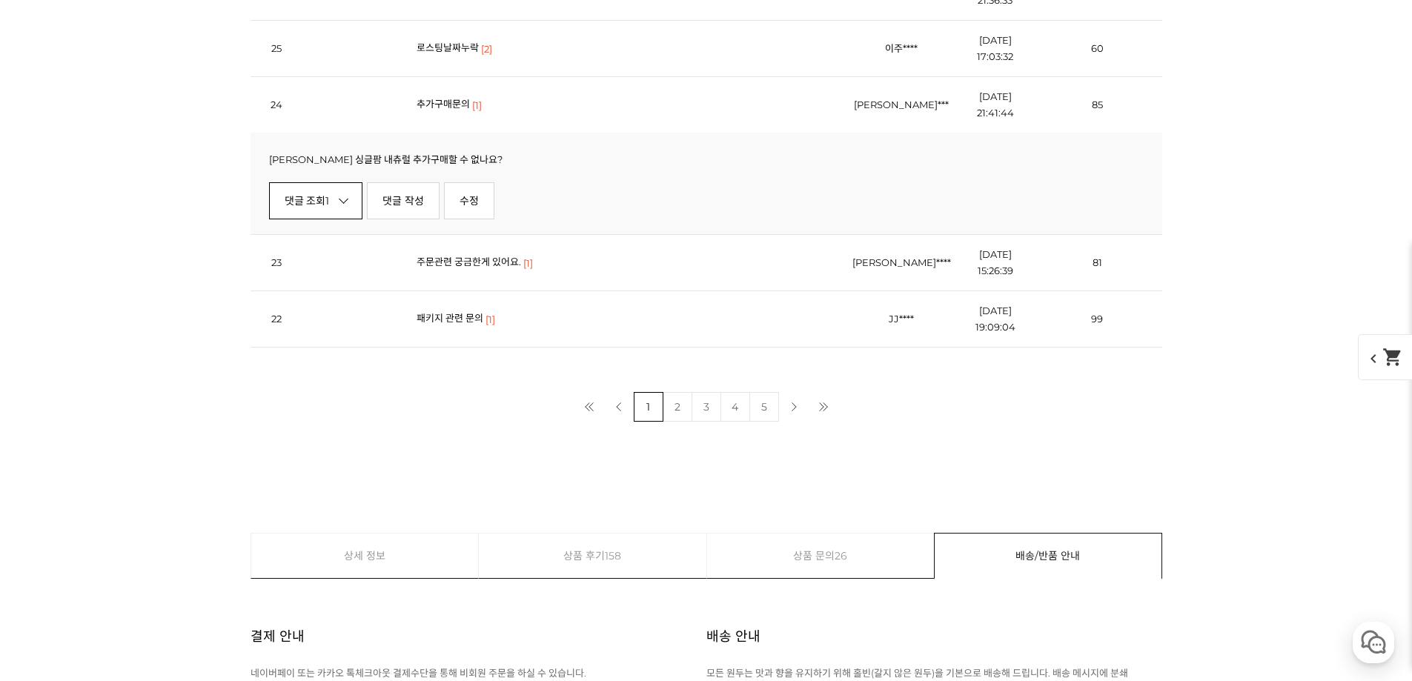
click at [334, 200] on link "댓글 조회 1" at bounding box center [316, 200] width 94 height 37
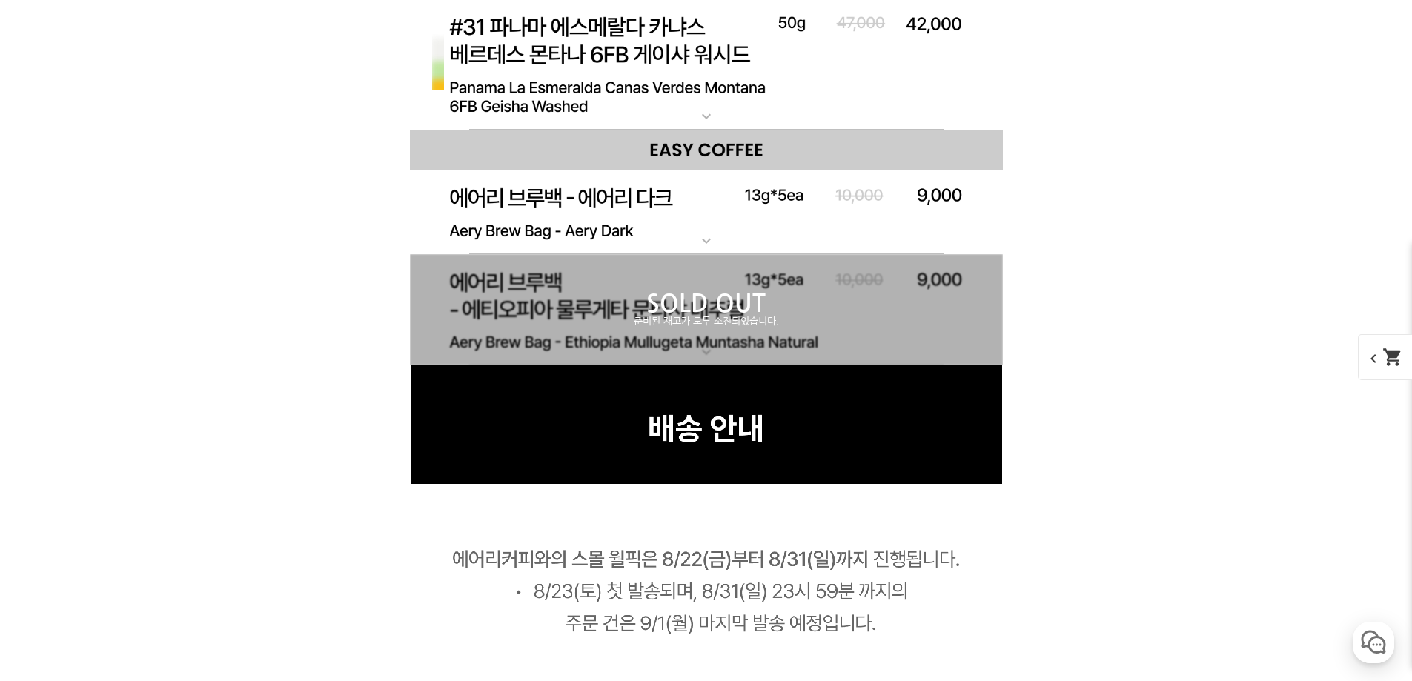
scroll to position [9265, 0]
